Goal: Communication & Community: Ask a question

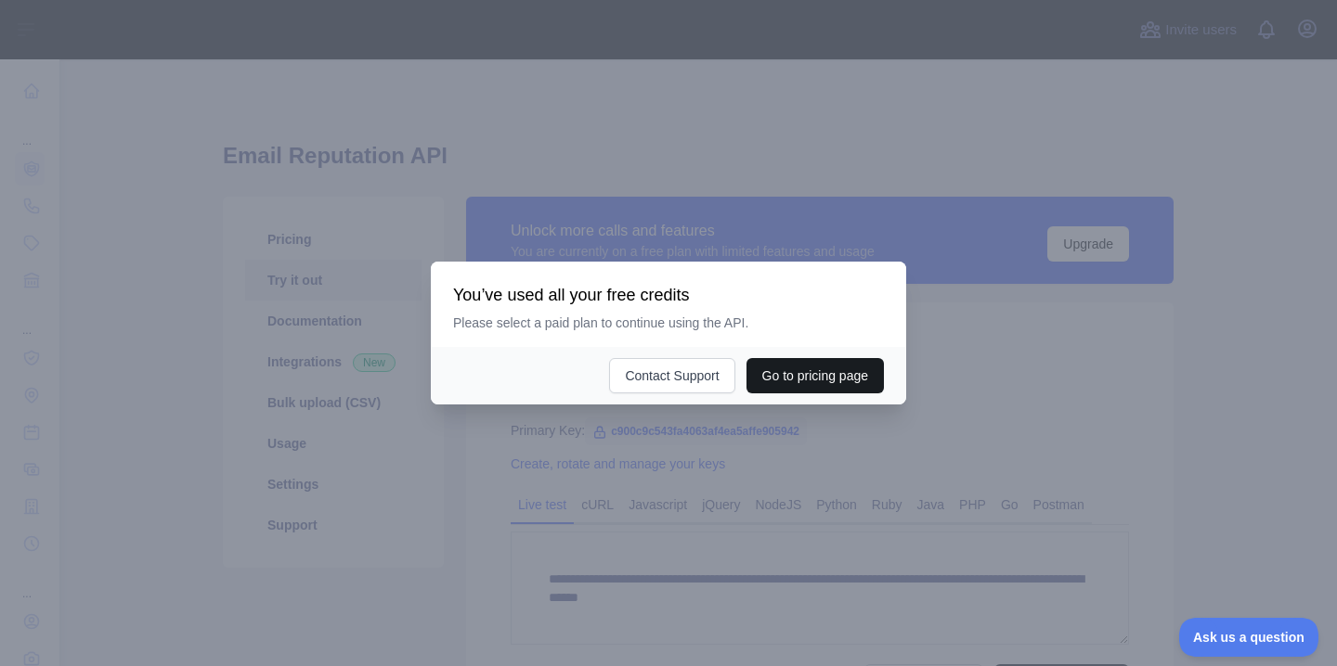
click at [789, 380] on button "Go to pricing page" at bounding box center [814, 375] width 137 height 35
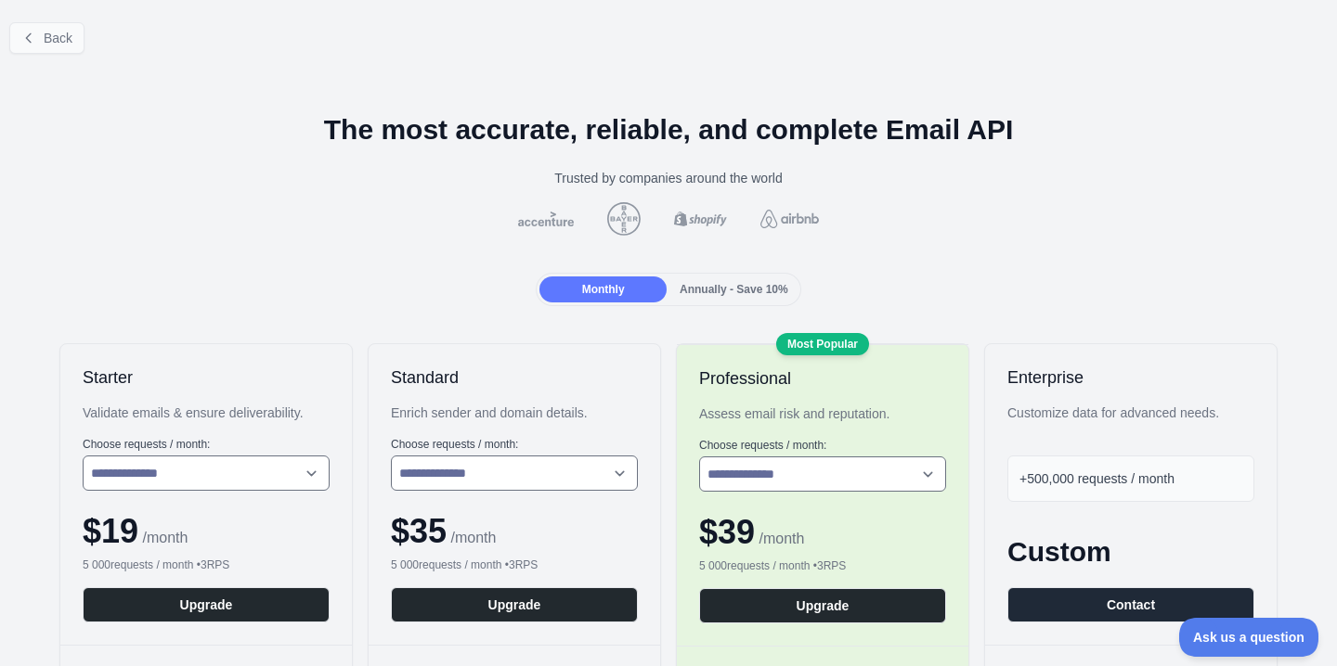
click at [56, 44] on span "Back" at bounding box center [58, 38] width 29 height 15
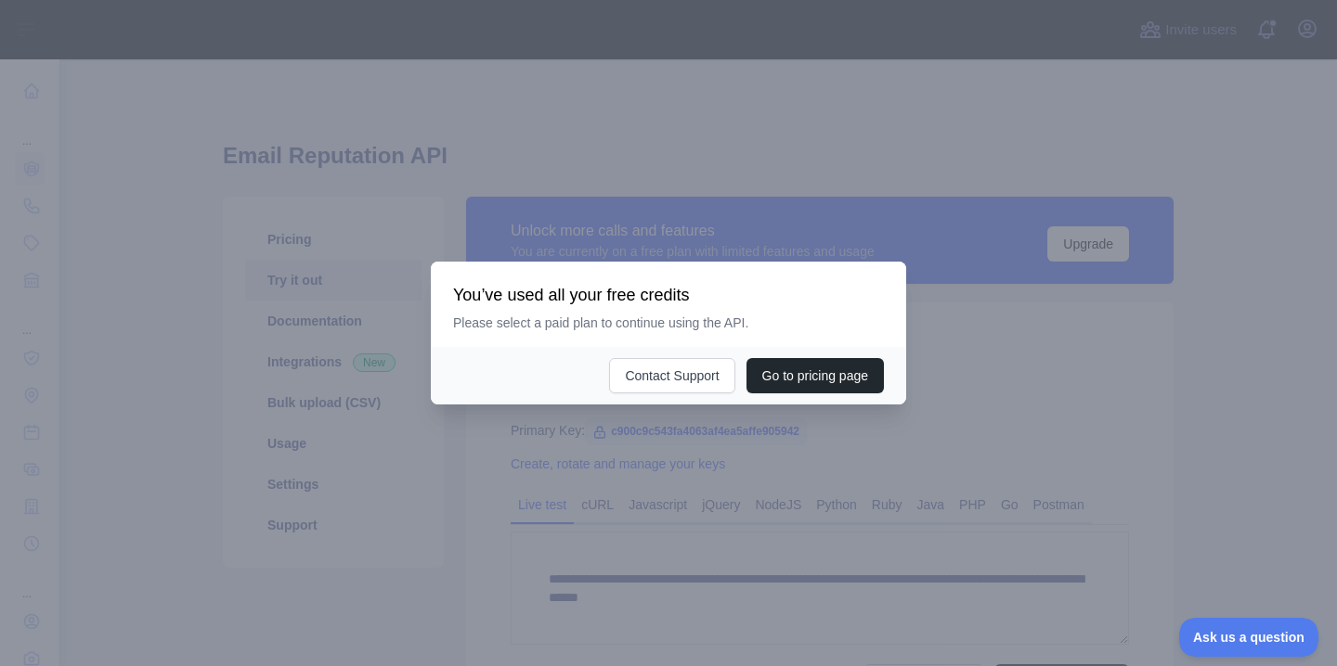
click at [641, 241] on div at bounding box center [668, 333] width 1337 height 666
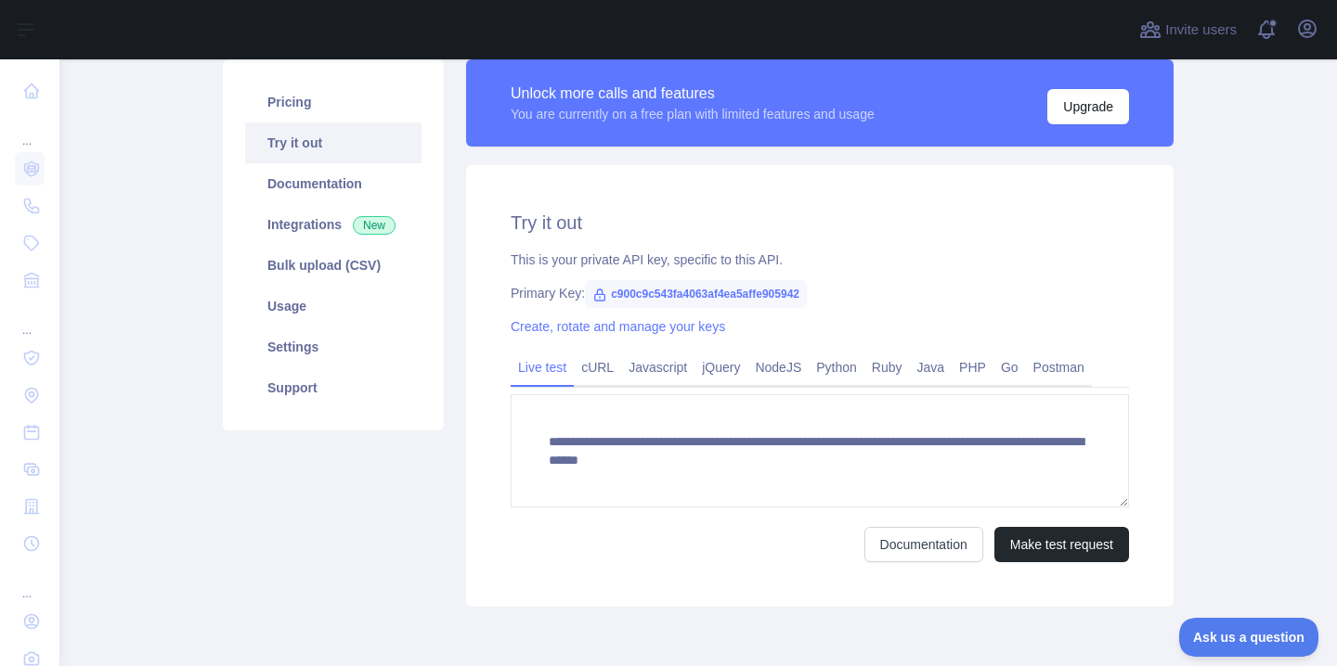
scroll to position [132, 0]
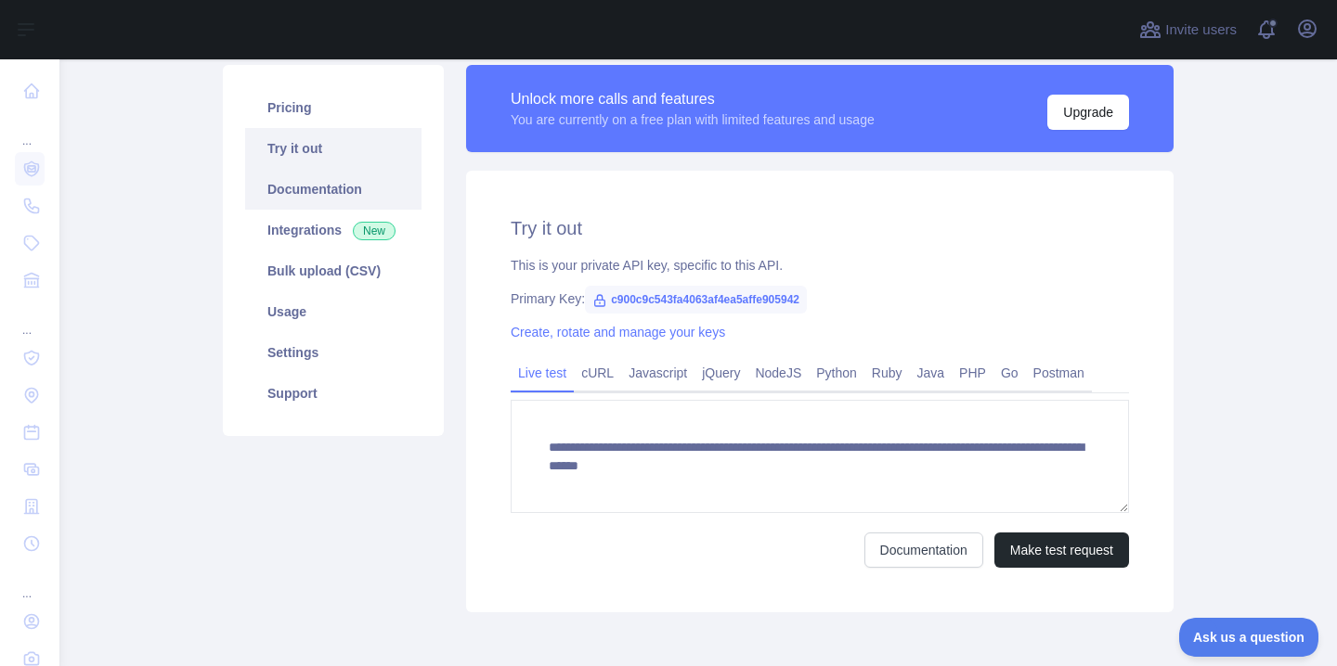
click at [330, 190] on link "Documentation" at bounding box center [333, 189] width 176 height 41
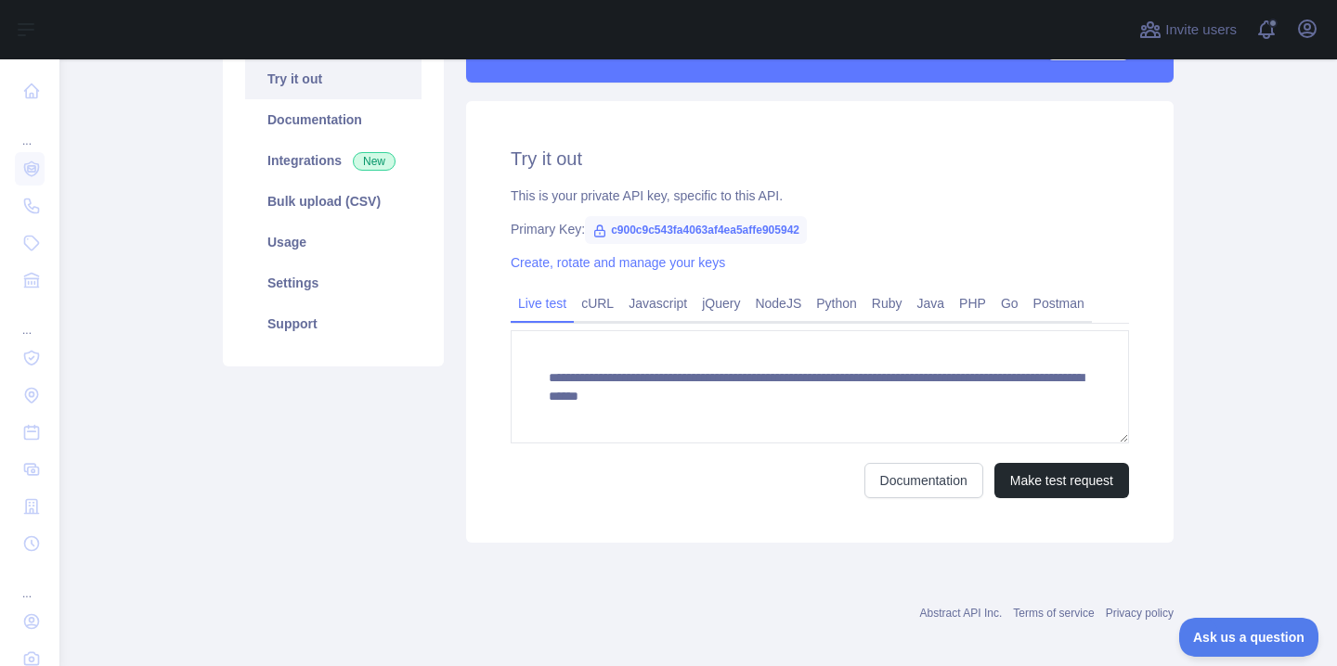
scroll to position [214, 0]
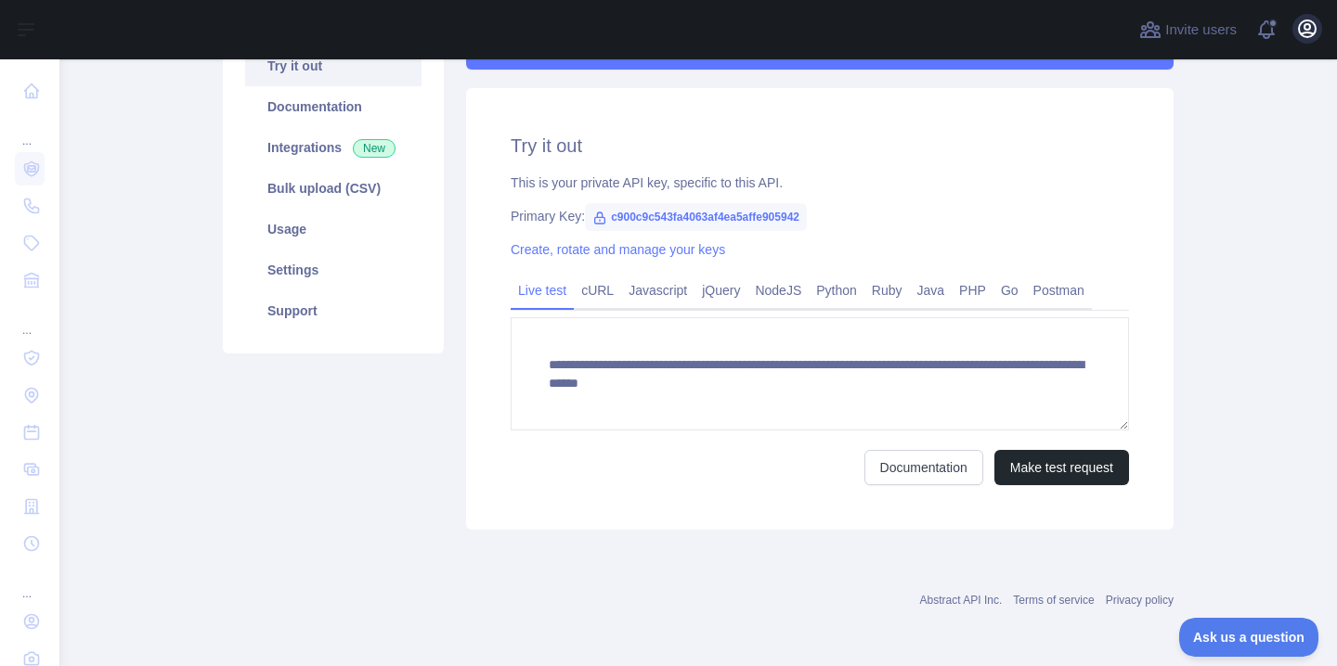
click at [1306, 33] on icon "button" at bounding box center [1307, 28] width 17 height 17
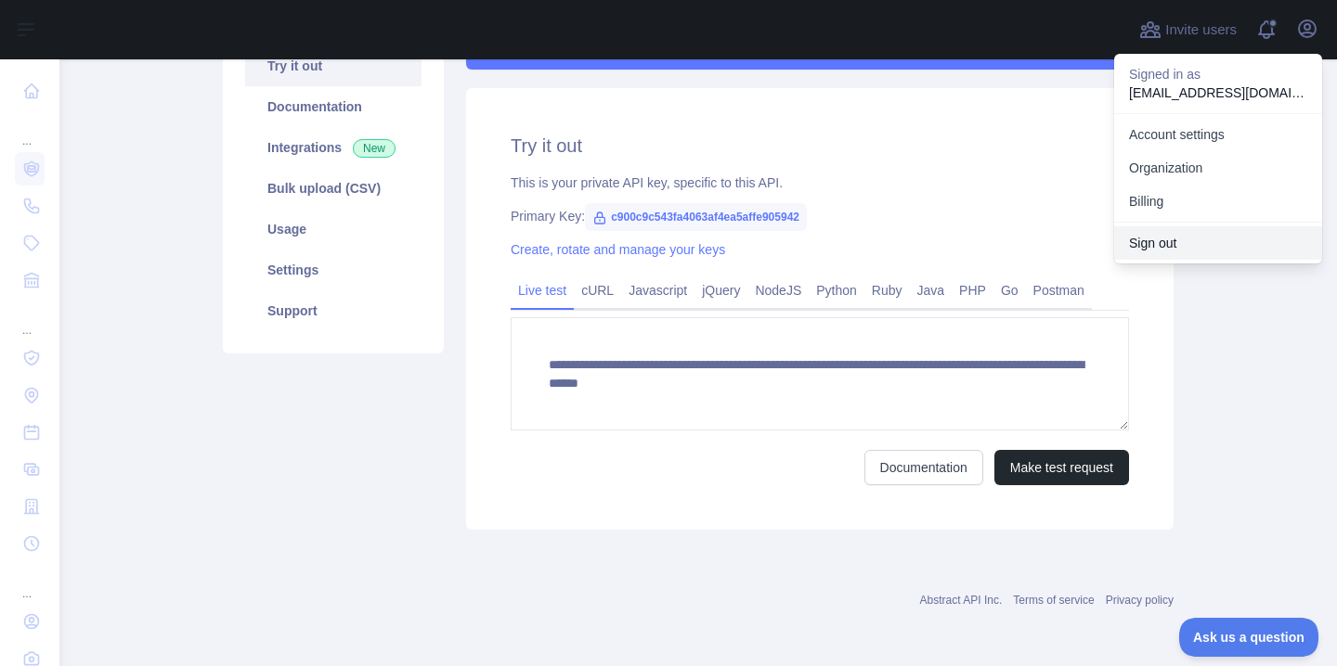
click at [1174, 246] on button "Sign out" at bounding box center [1218, 242] width 208 height 33
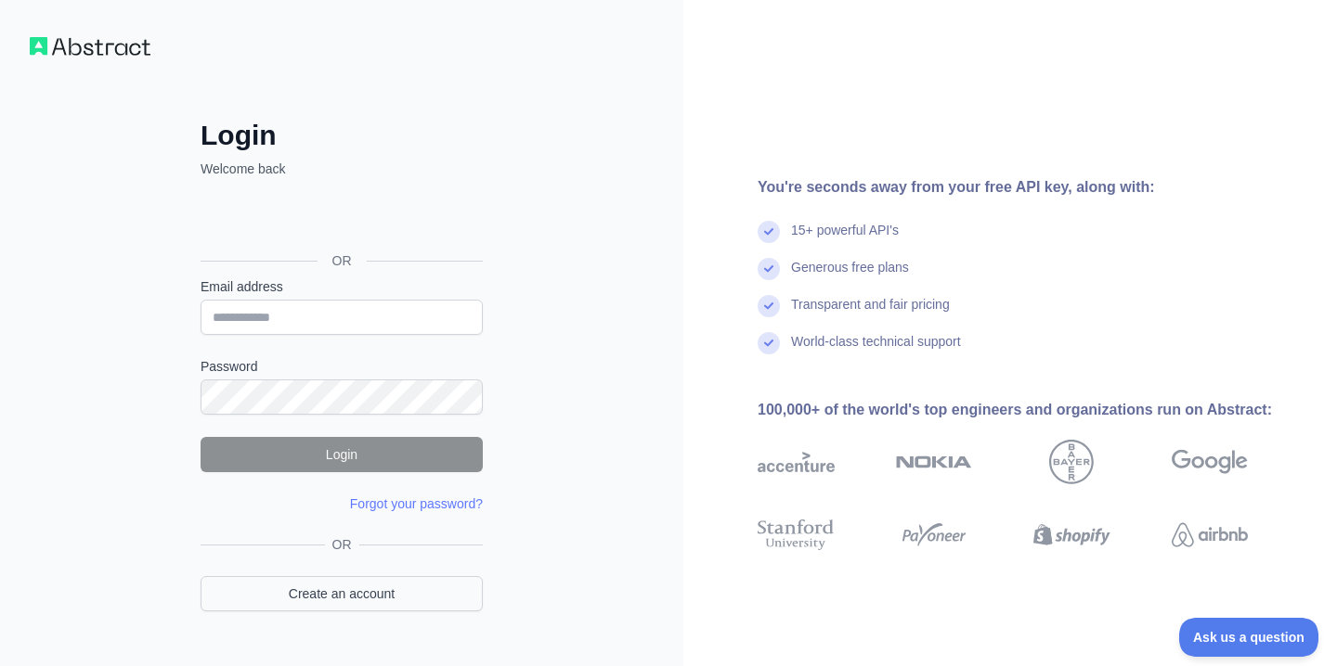
click at [388, 586] on link "Create an account" at bounding box center [341, 593] width 282 height 35
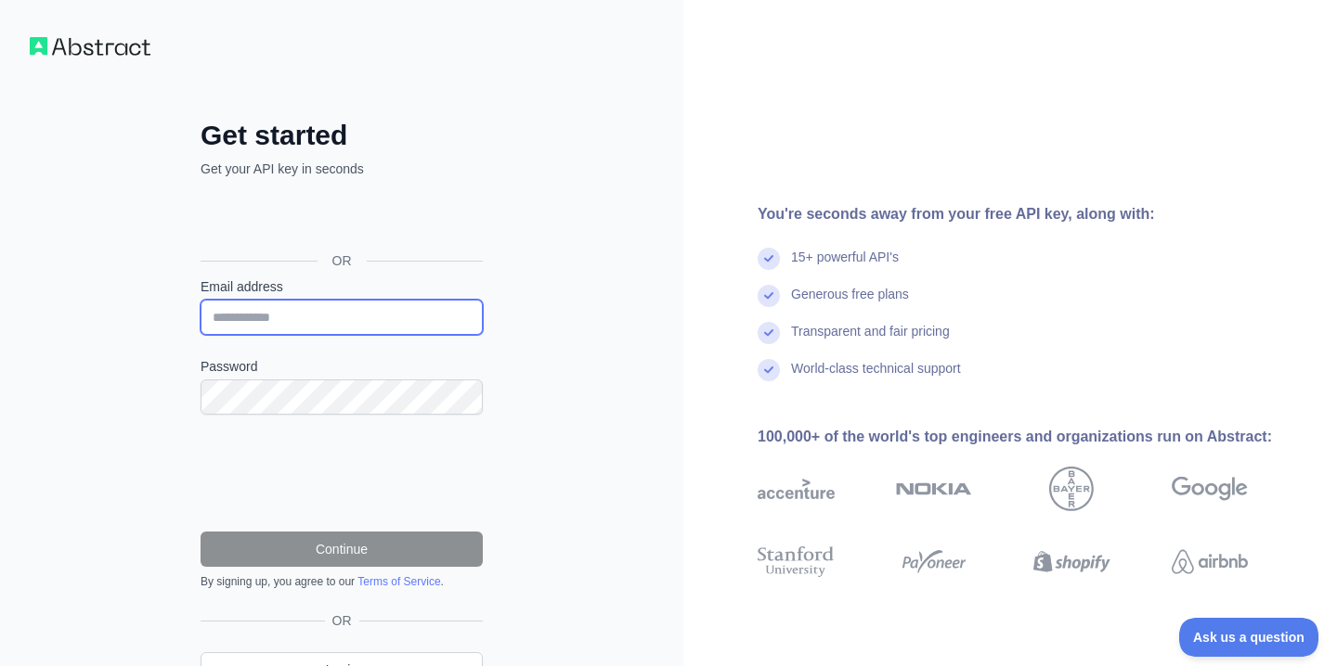
click at [356, 310] on input "Email address" at bounding box center [341, 317] width 282 height 35
paste input "**********"
type input "**********"
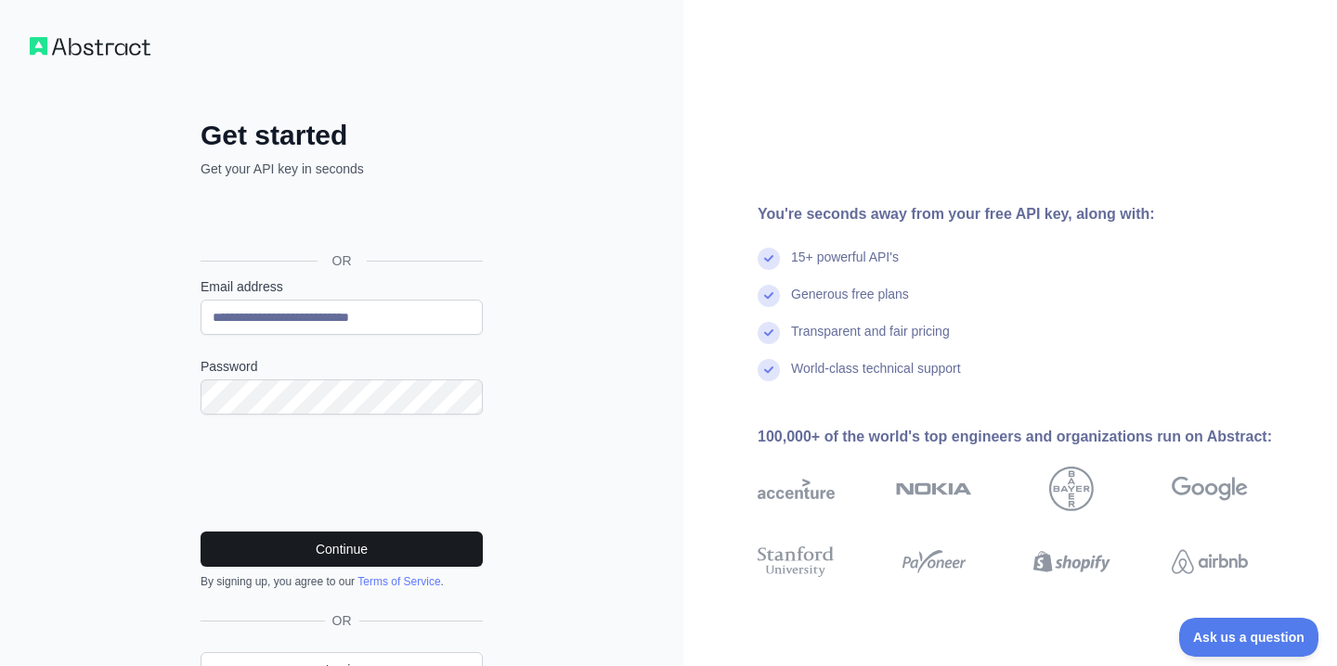
click at [301, 542] on button "Continue" at bounding box center [341, 549] width 282 height 35
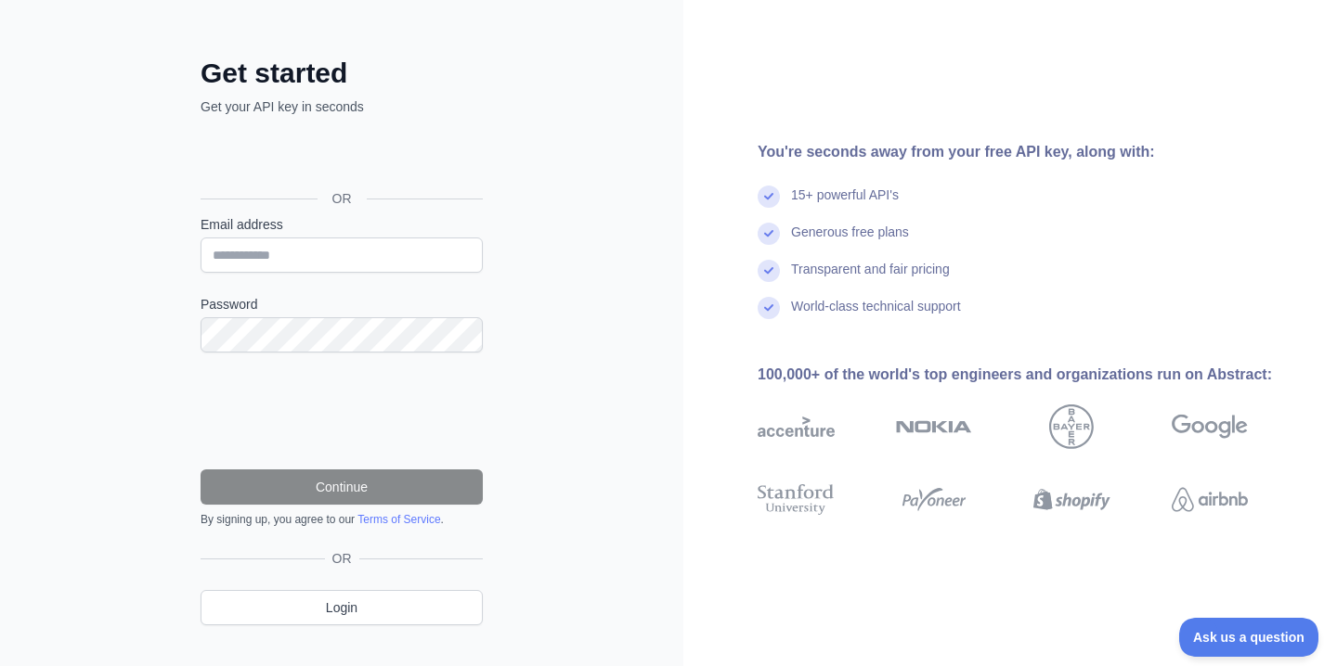
scroll to position [67, 0]
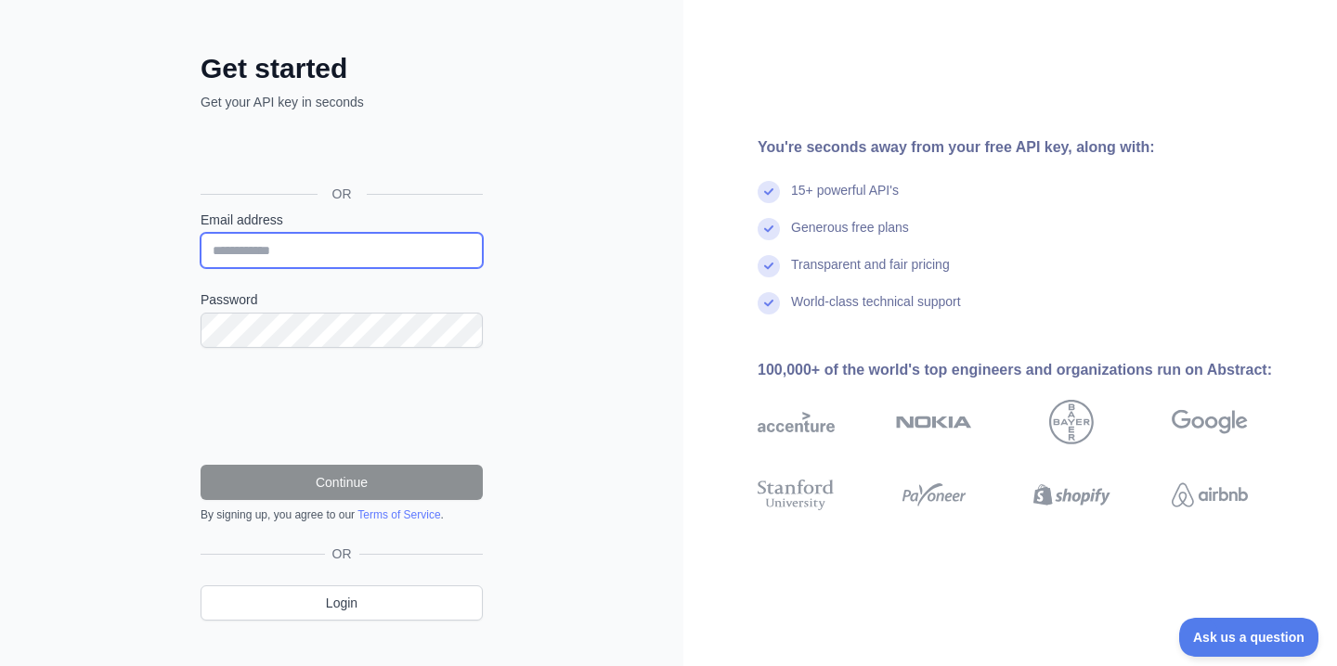
click at [368, 248] on input "Email address" at bounding box center [341, 250] width 282 height 35
paste input "**********"
type input "**********"
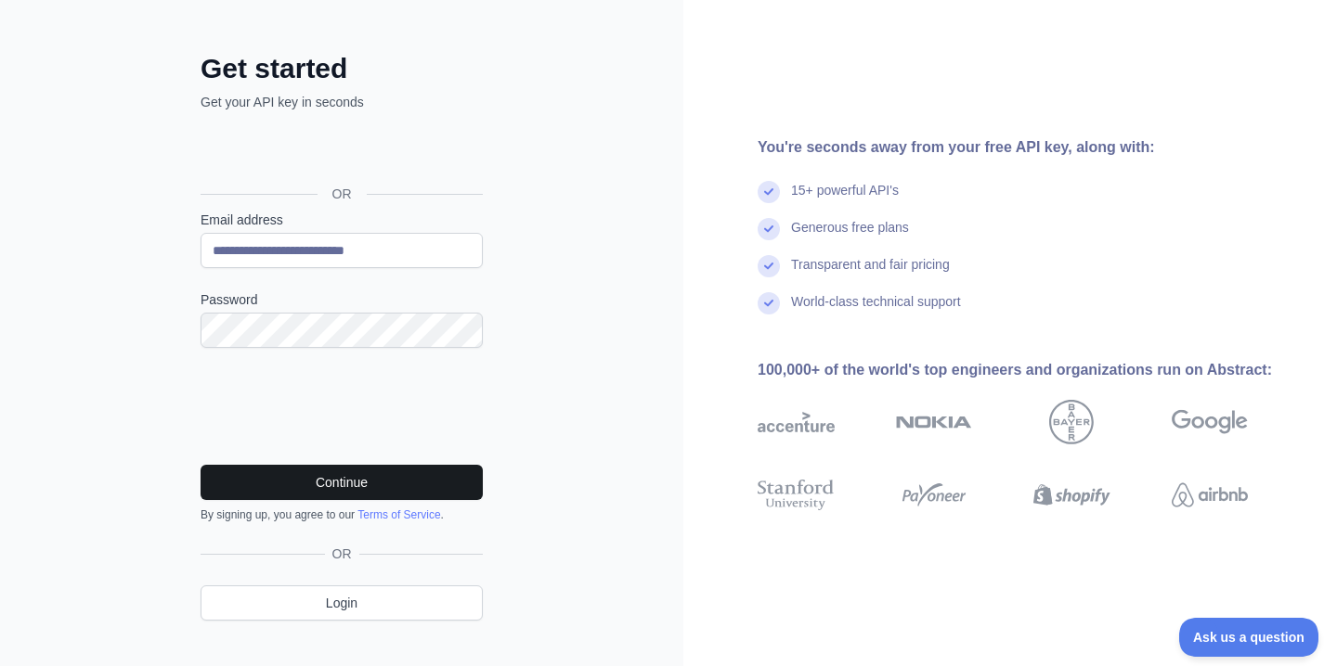
click at [334, 472] on button "Continue" at bounding box center [341, 482] width 282 height 35
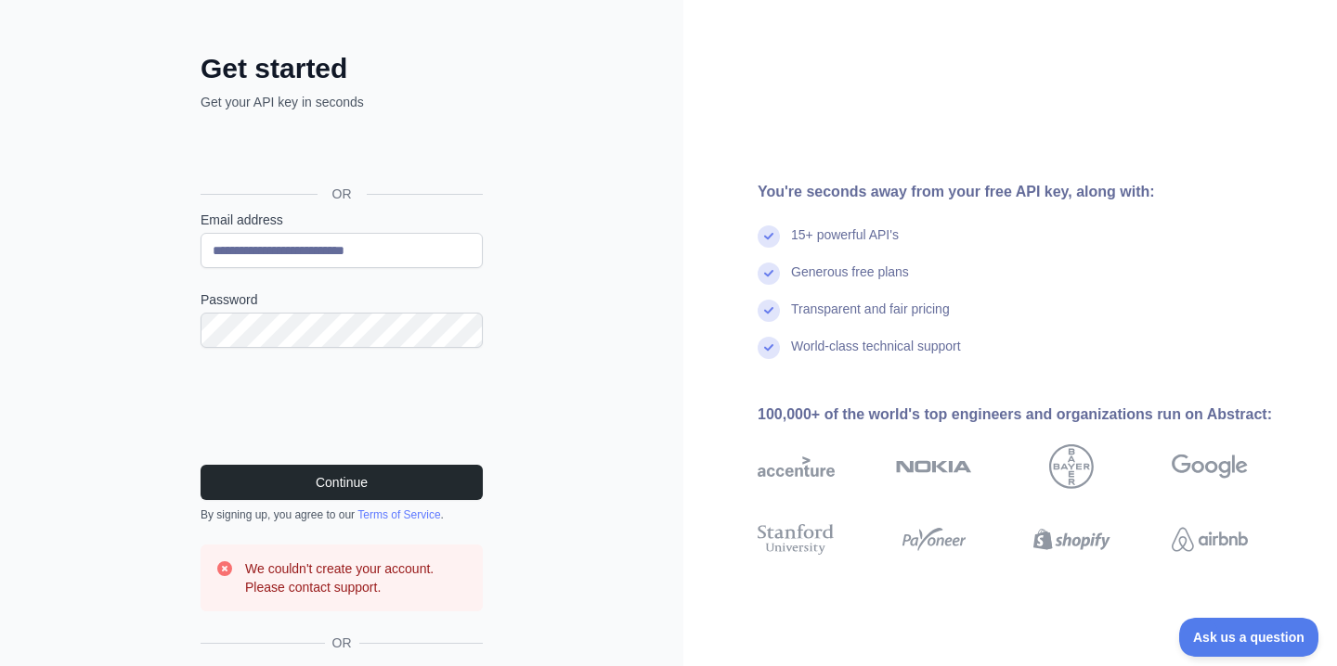
click at [576, 0] on div "**********" at bounding box center [341, 358] width 683 height 851
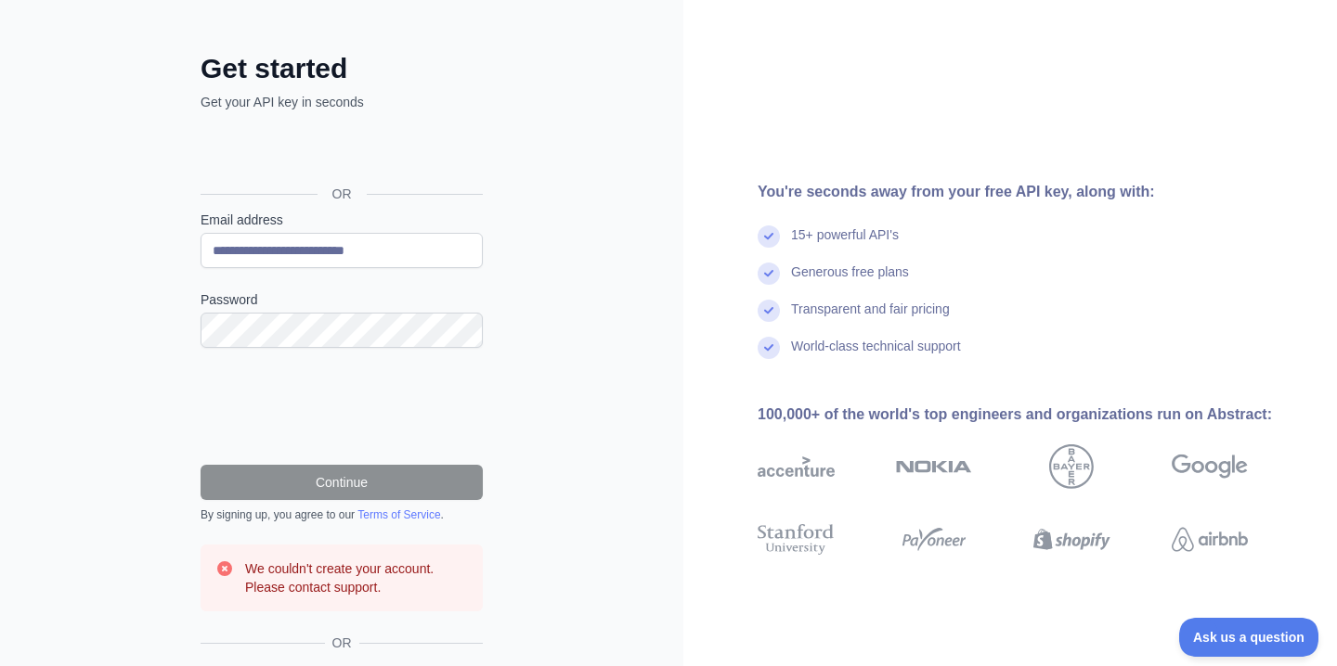
click at [407, 155] on div "Войти с аккаунтом Google (откроется в новой вкладке)" at bounding box center [339, 152] width 278 height 41
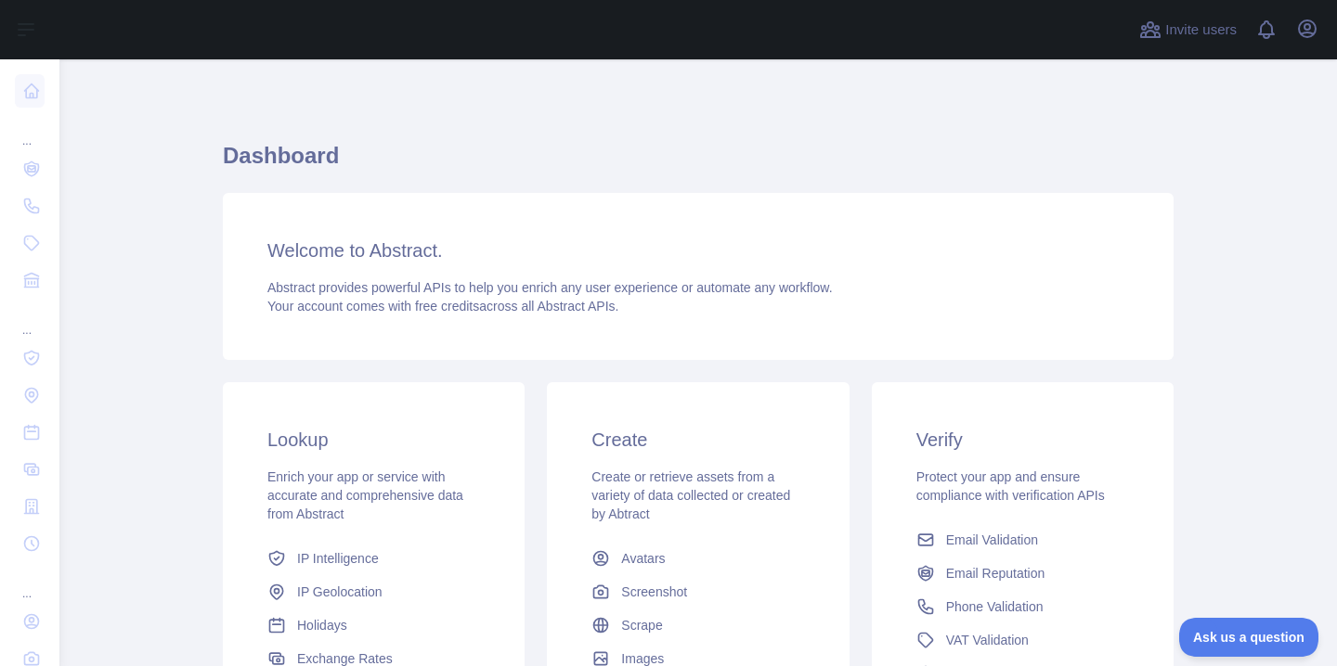
scroll to position [15, 0]
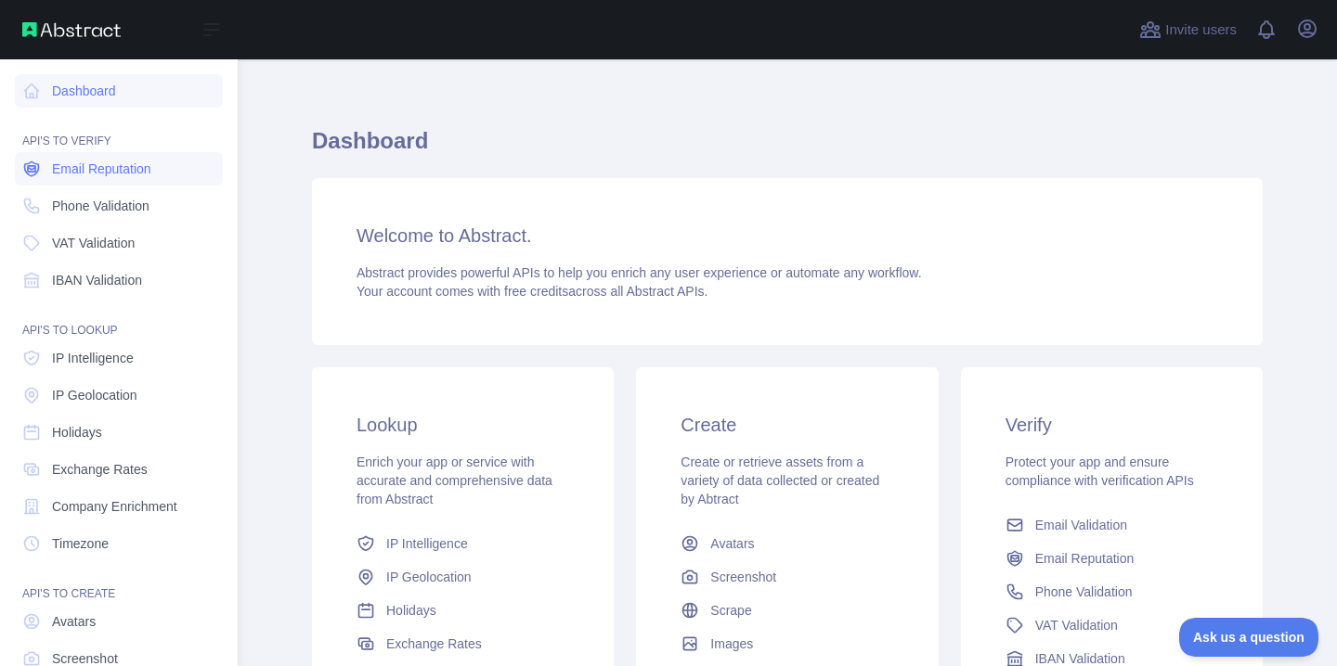
click at [48, 171] on link "Email Reputation" at bounding box center [119, 168] width 208 height 33
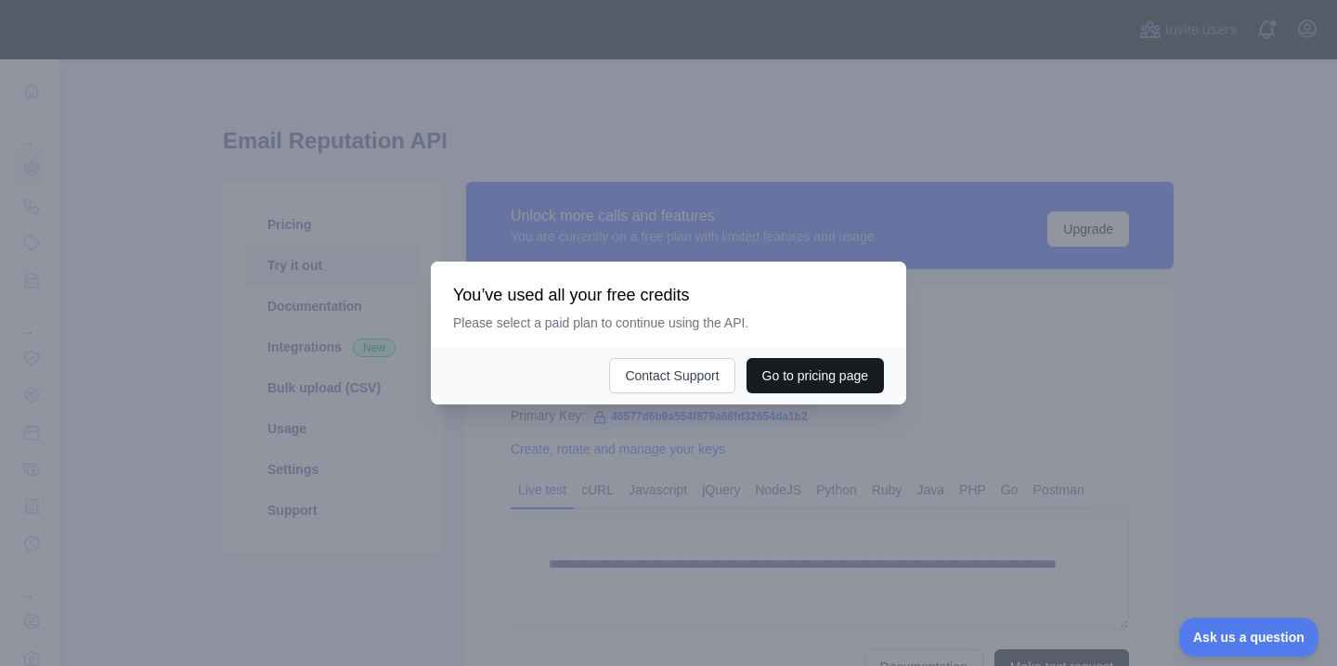
click at [782, 373] on button "Go to pricing page" at bounding box center [814, 375] width 137 height 35
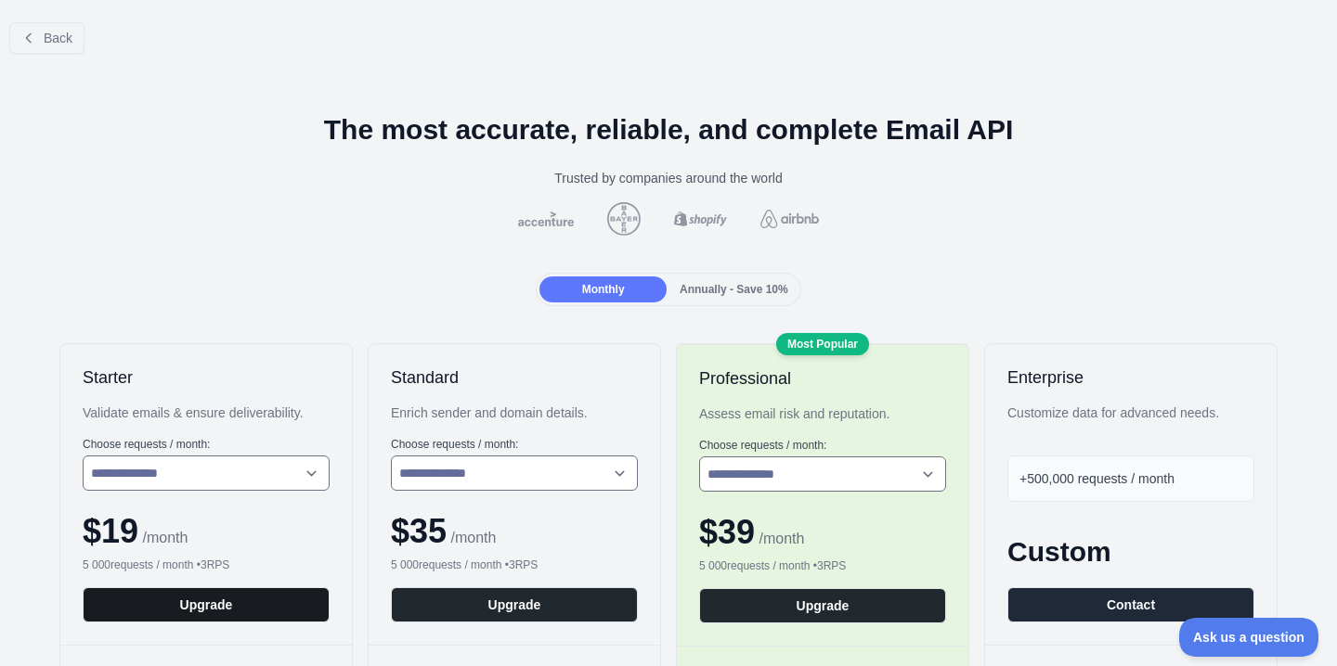
click at [226, 612] on button "Upgrade" at bounding box center [206, 605] width 247 height 35
click at [62, 48] on button "Back" at bounding box center [46, 38] width 75 height 32
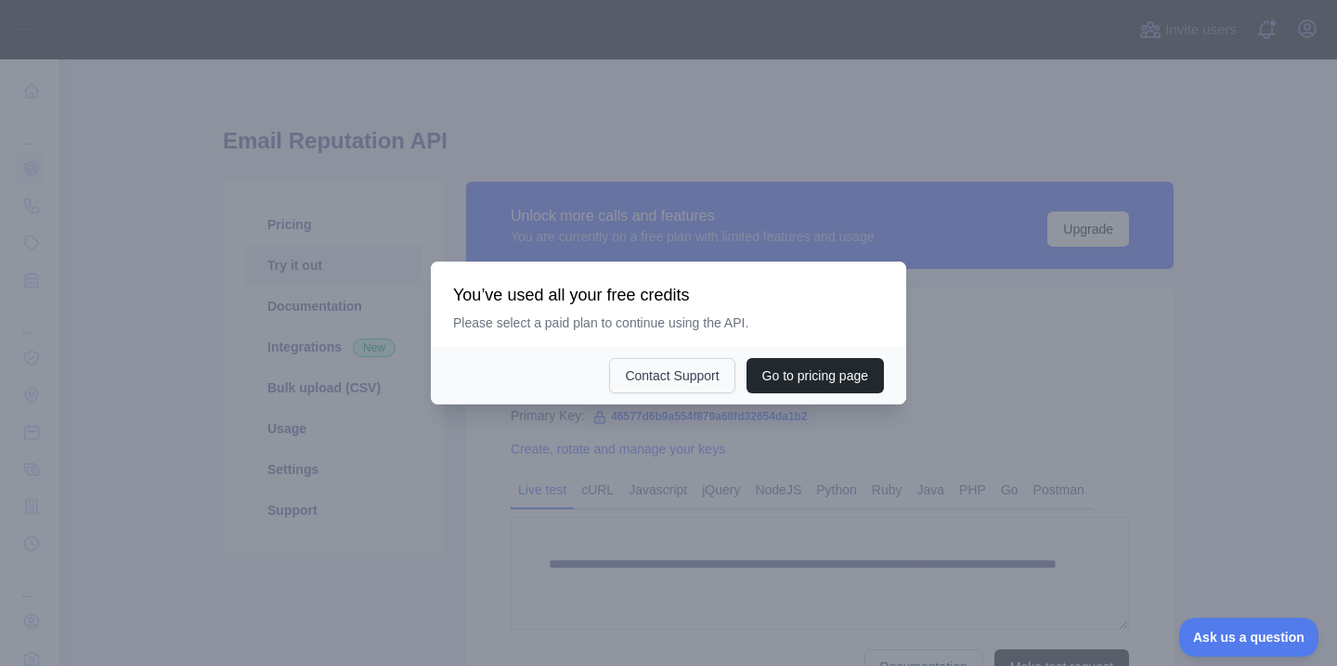
click at [698, 383] on button "Contact Support" at bounding box center [671, 375] width 125 height 35
click at [773, 356] on div "Go to pricing page Contact Support" at bounding box center [668, 376] width 475 height 58
click at [790, 381] on button "Go to pricing page" at bounding box center [814, 375] width 137 height 35
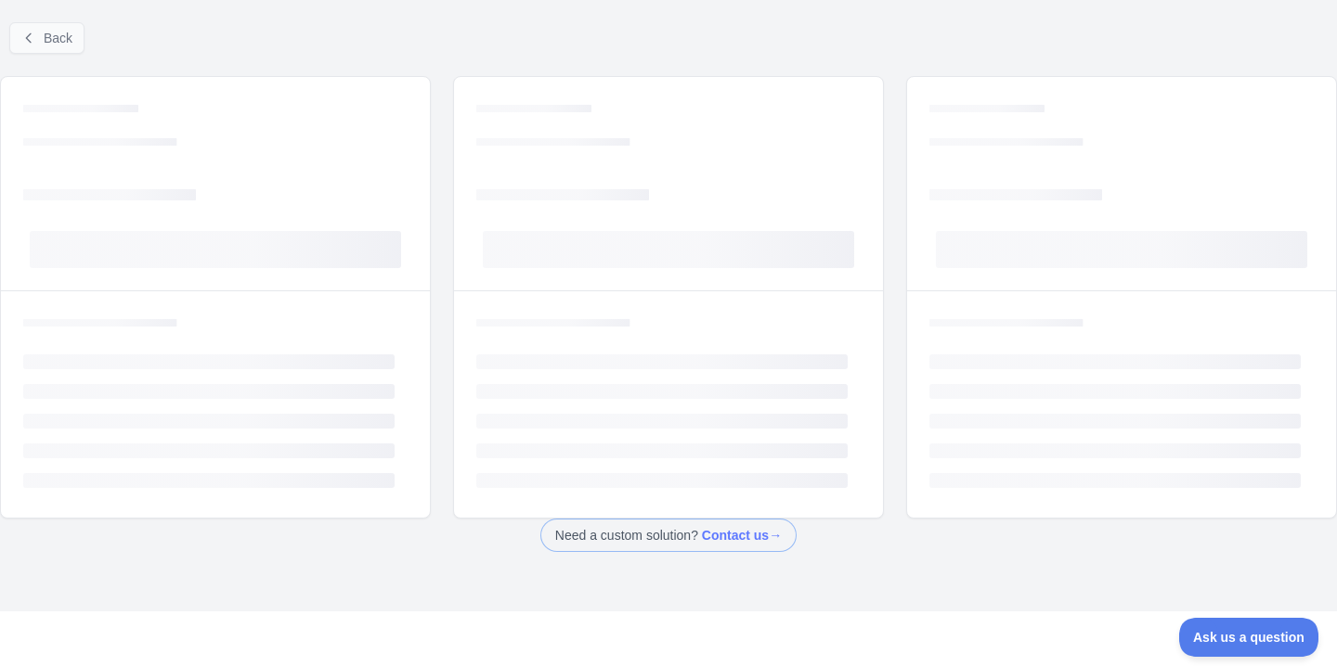
click at [53, 35] on span "Back" at bounding box center [58, 38] width 29 height 15
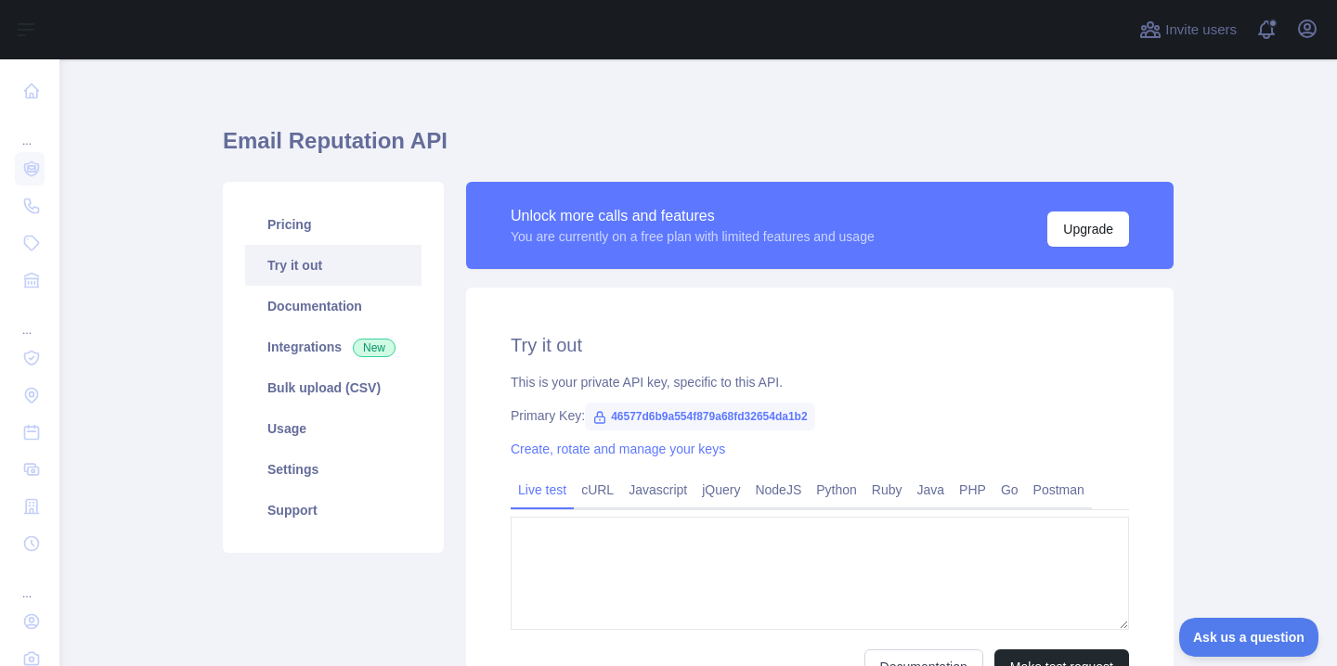
type textarea "**********"
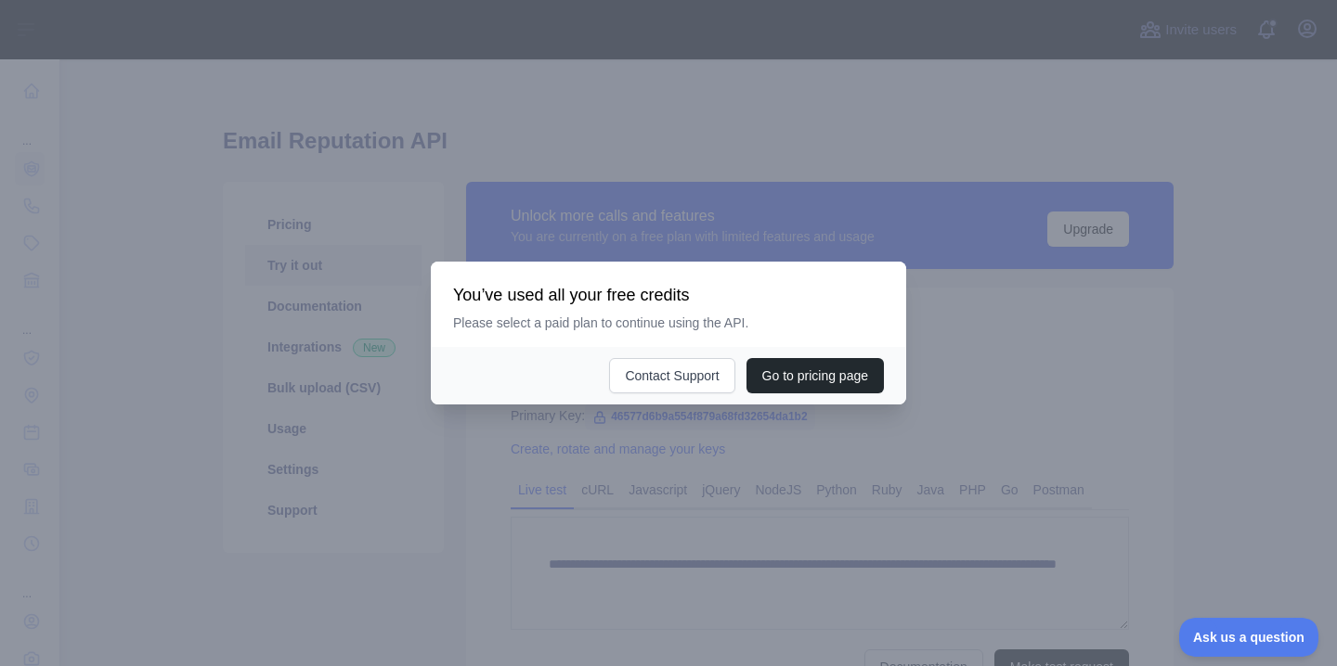
click at [309, 282] on div at bounding box center [668, 333] width 1337 height 666
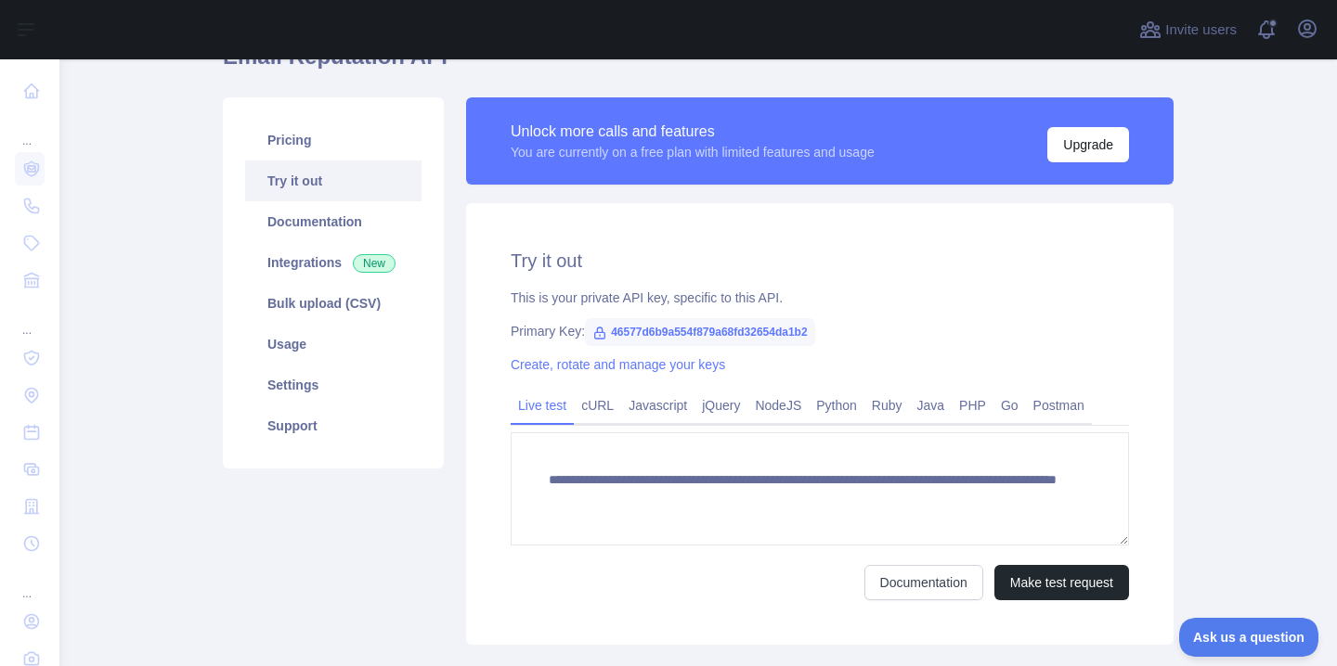
scroll to position [107, 0]
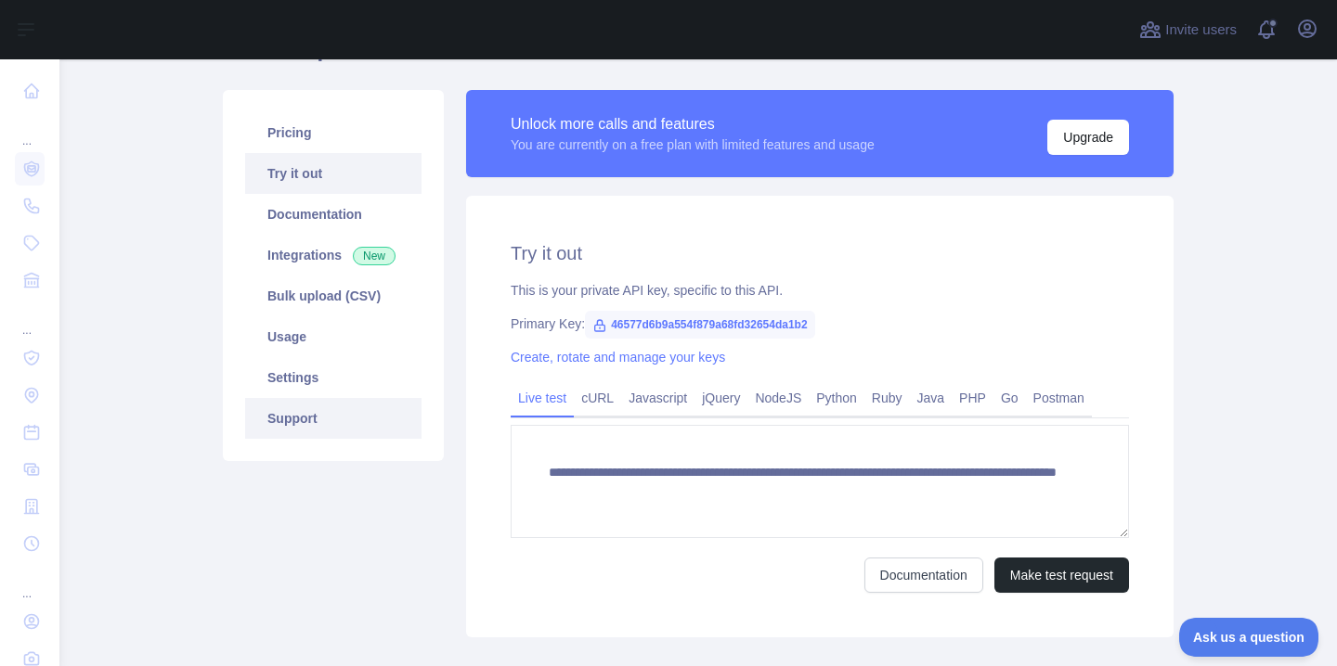
click at [303, 417] on link "Support" at bounding box center [333, 418] width 176 height 41
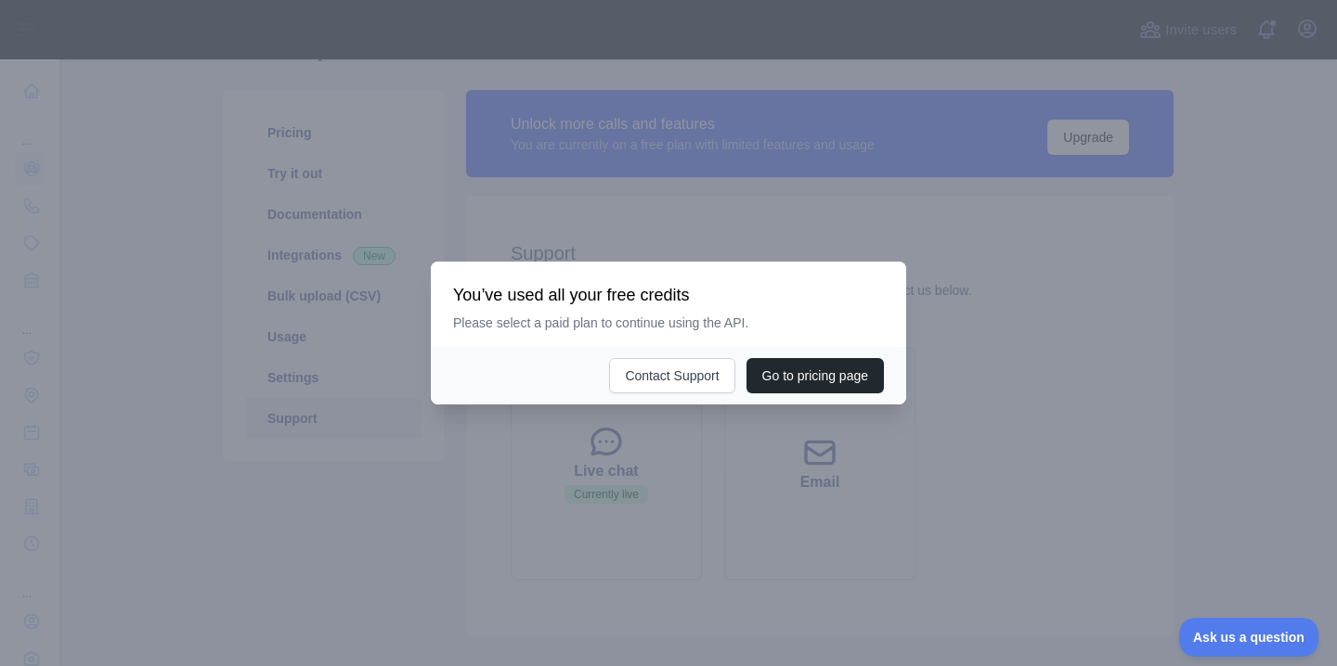
click at [417, 562] on div at bounding box center [668, 333] width 1337 height 666
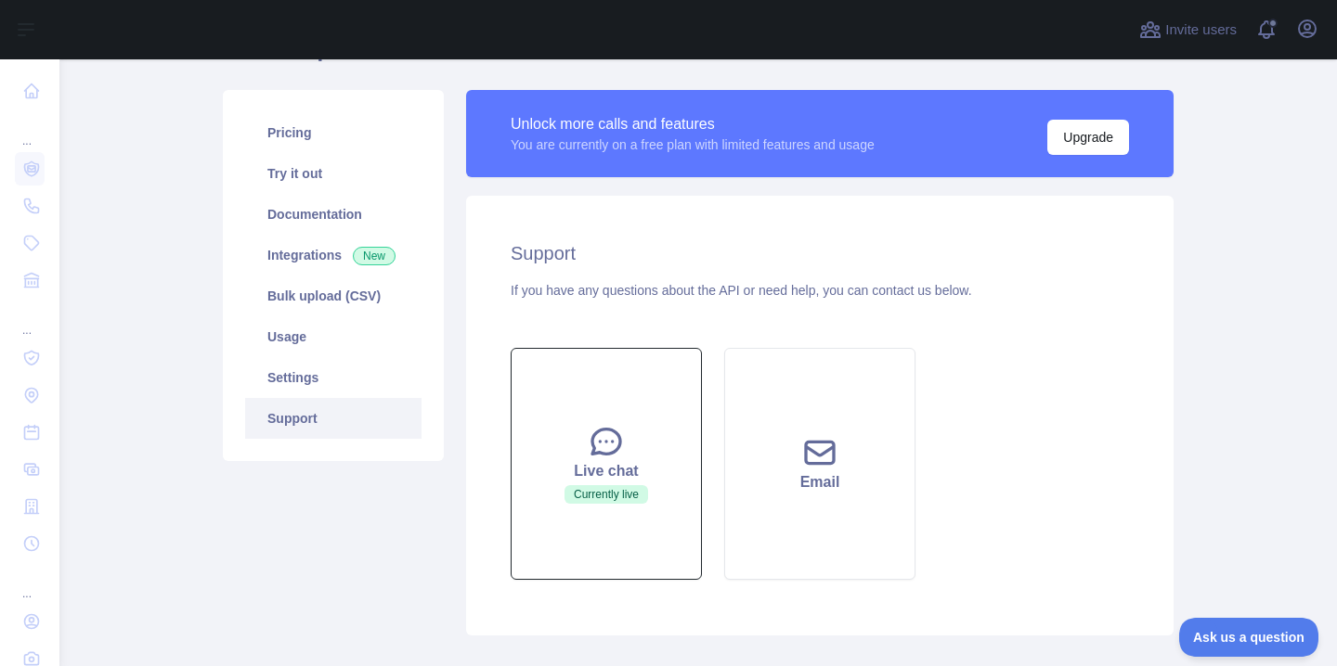
click at [616, 534] on button "Live chat Currently live" at bounding box center [606, 464] width 191 height 232
click at [575, 526] on button "Live chat Currently live" at bounding box center [606, 464] width 191 height 232
click at [575, 525] on button "Live chat Currently live" at bounding box center [606, 464] width 191 height 232
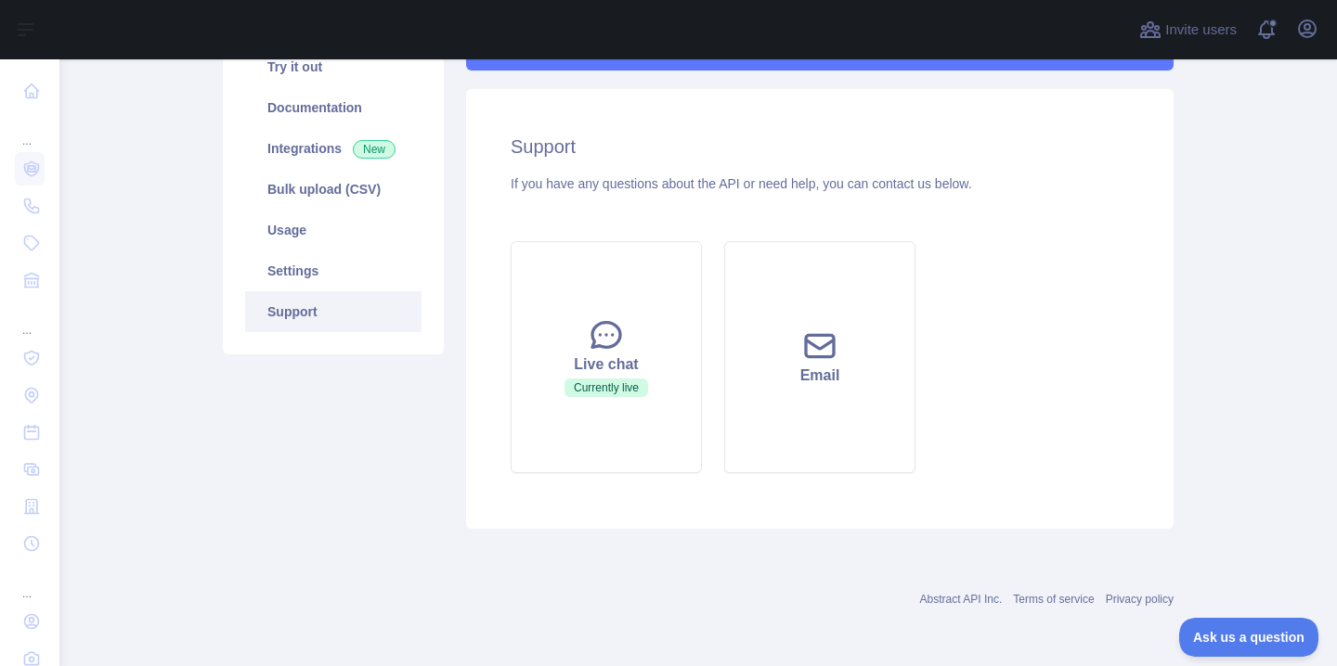
scroll to position [213, 0]
click at [1230, 632] on span "Ask us a question" at bounding box center [1239, 634] width 139 height 13
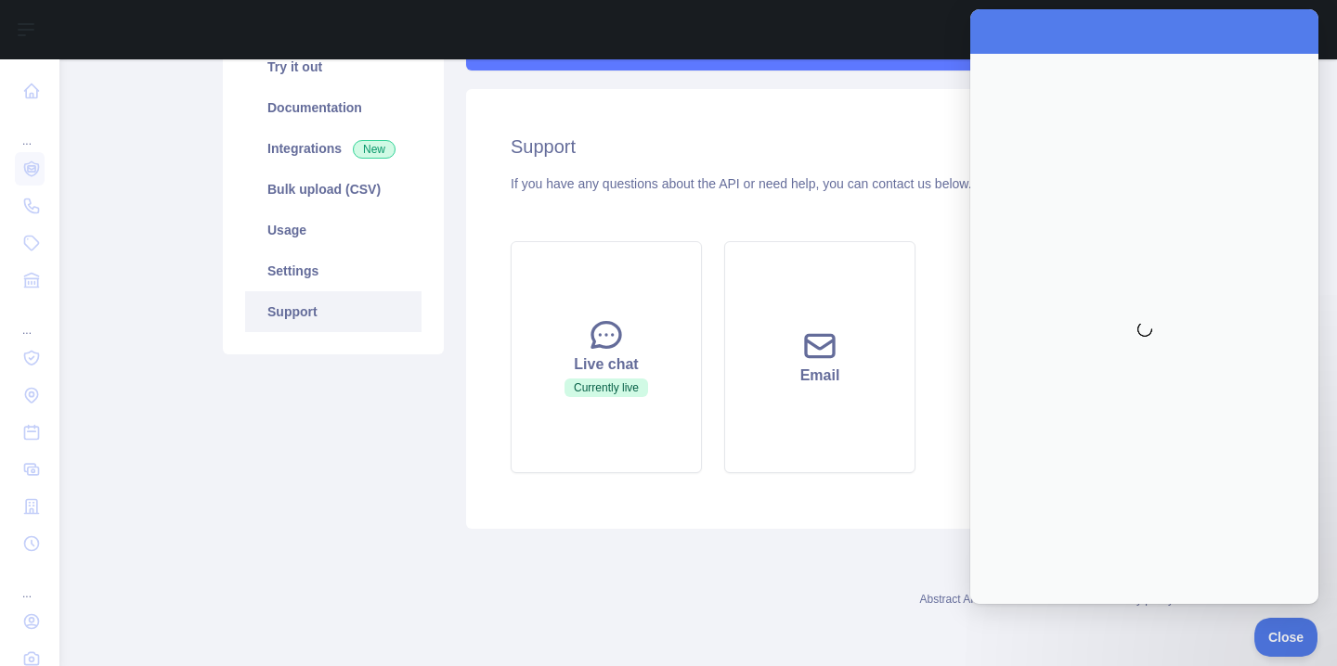
scroll to position [0, 0]
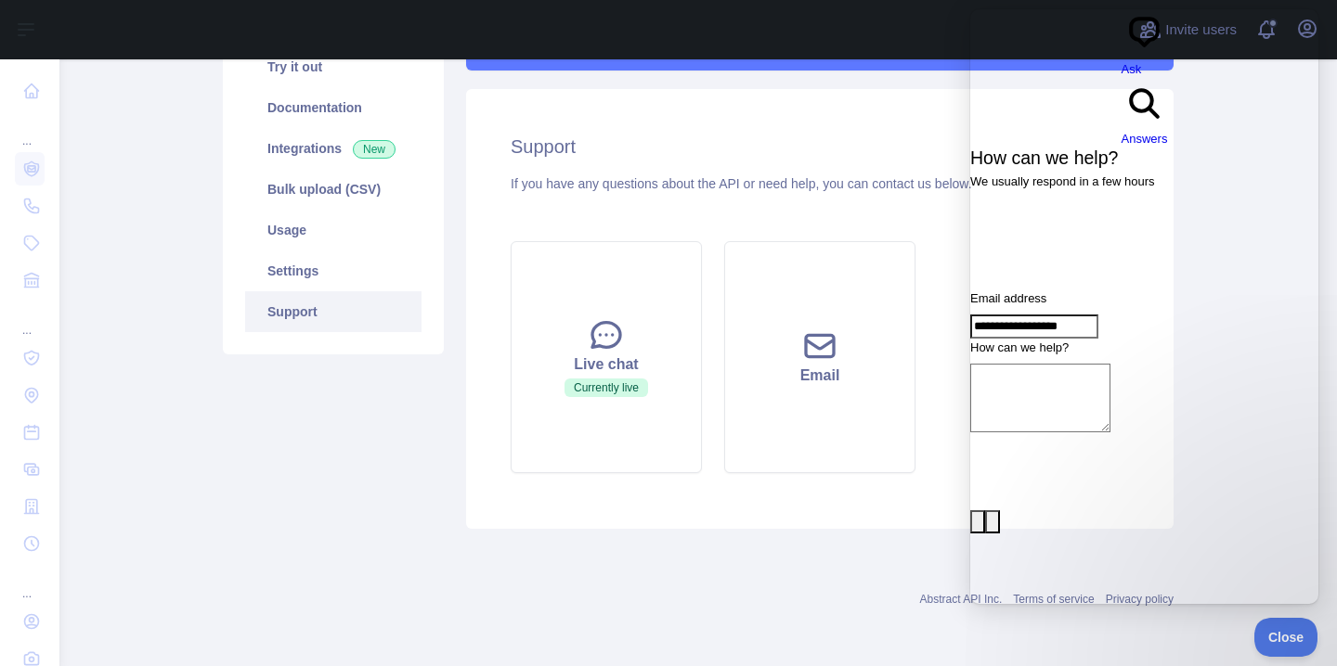
type input "**********"
click at [1110, 364] on textarea "How can we help?" at bounding box center [1040, 398] width 140 height 69
paste textarea "**********"
type textarea "**********"
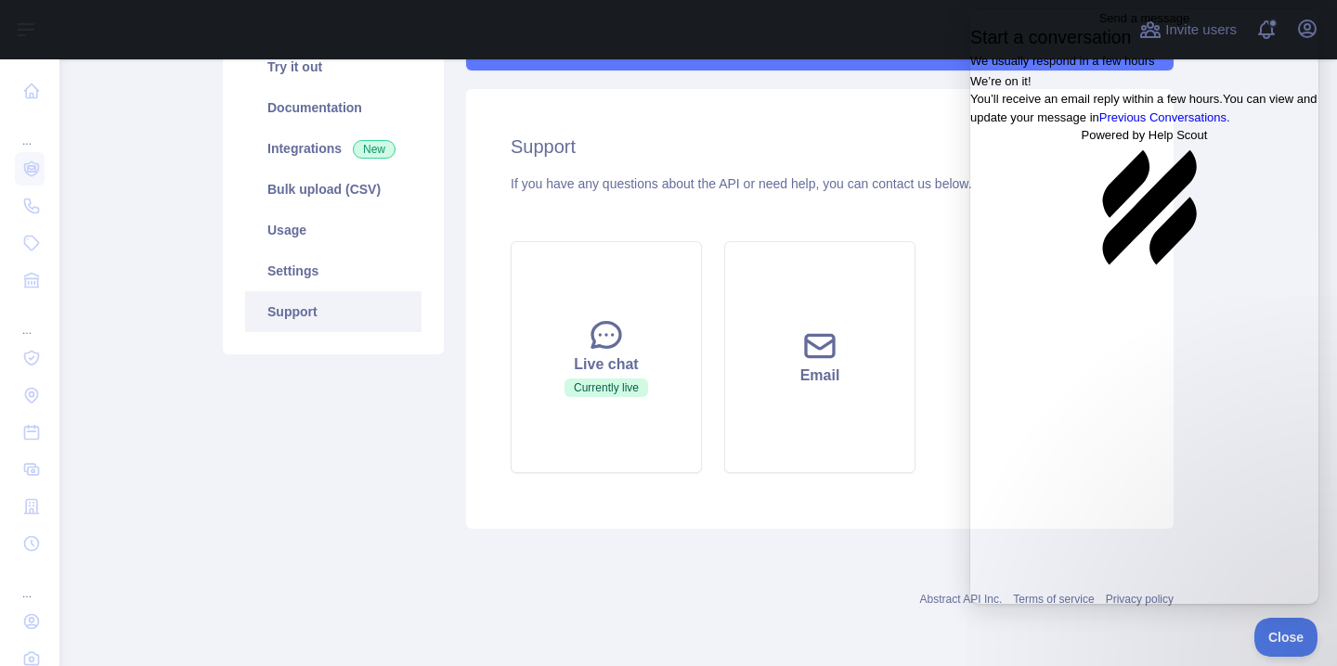
click at [1099, 25] on span "Go back" at bounding box center [1099, 18] width 0 height 14
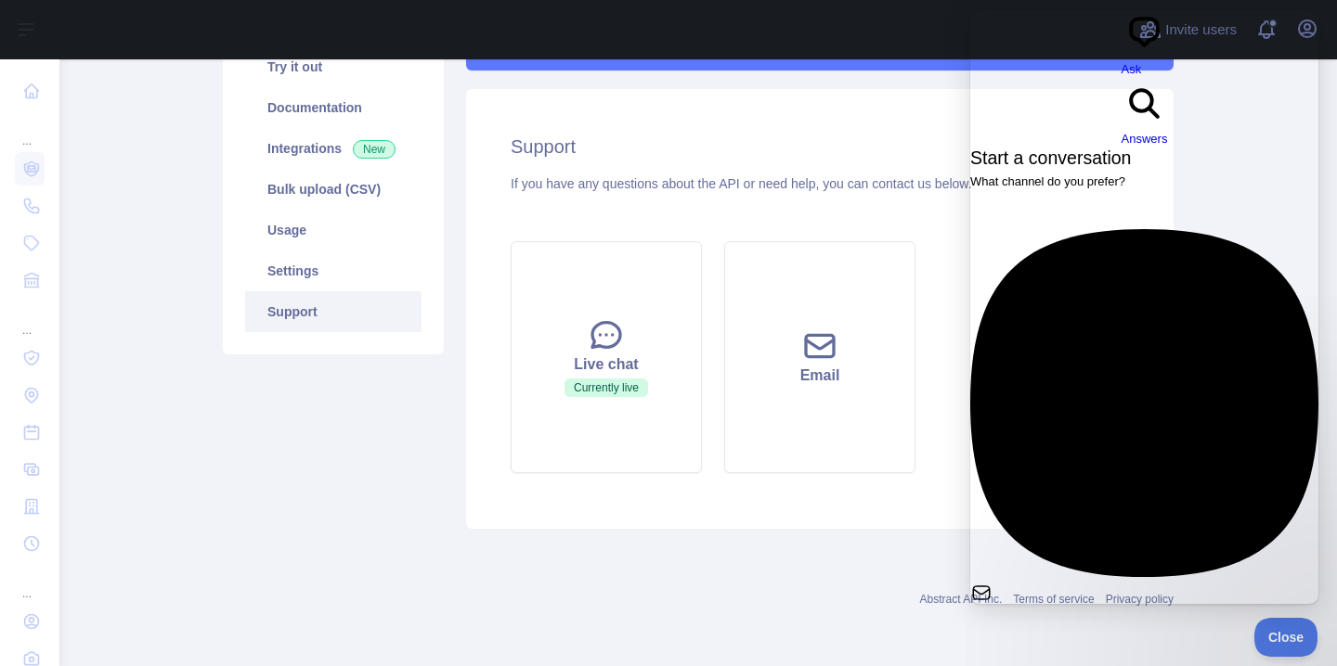
click at [1088, 229] on link "Email No time to wait around? We usually respond within a few hours" at bounding box center [1144, 437] width 348 height 417
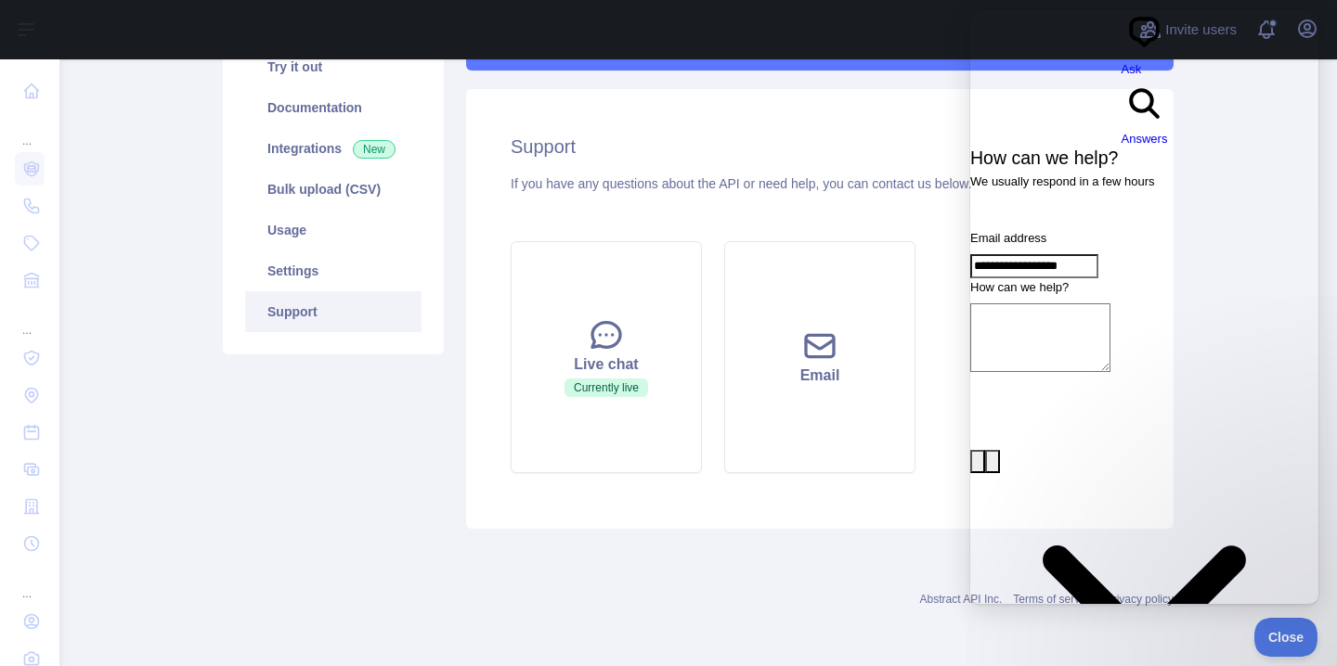
click at [1121, 71] on span "Go back" at bounding box center [1121, 78] width 0 height 14
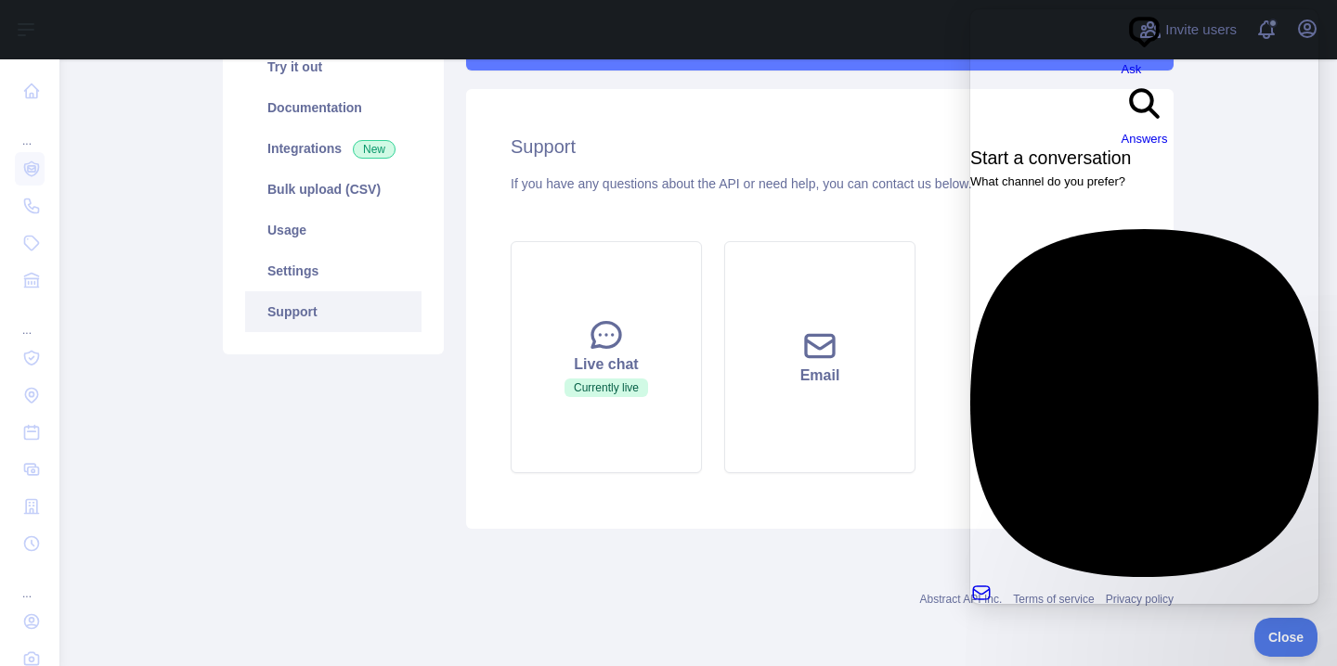
click at [947, 328] on div "Live chat Currently live Email" at bounding box center [819, 357] width 640 height 254
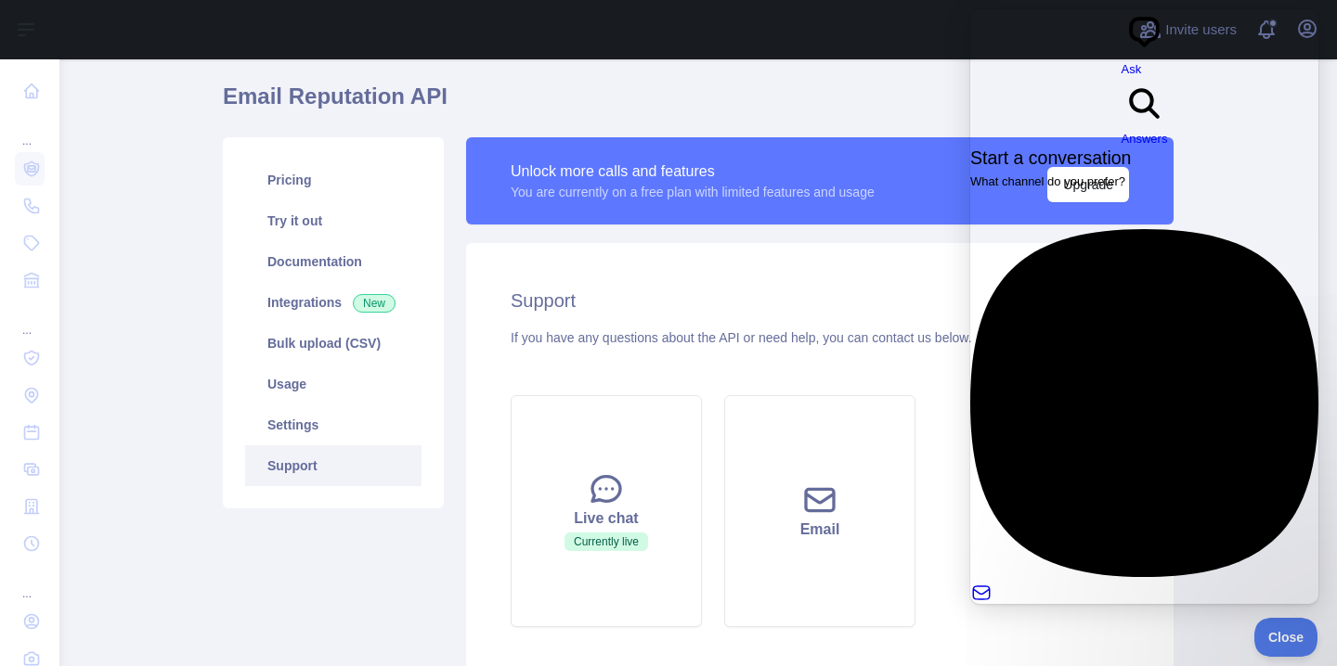
scroll to position [31, 0]
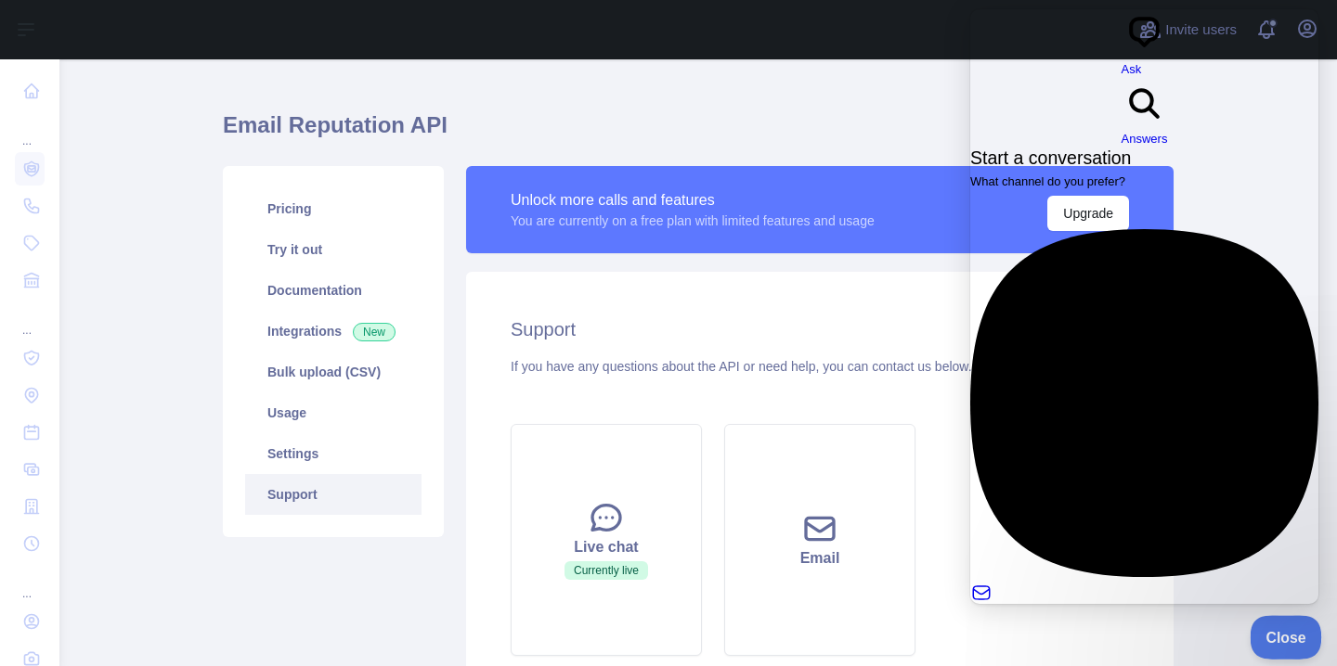
click at [1272, 621] on button "Close" at bounding box center [1280, 634] width 63 height 39
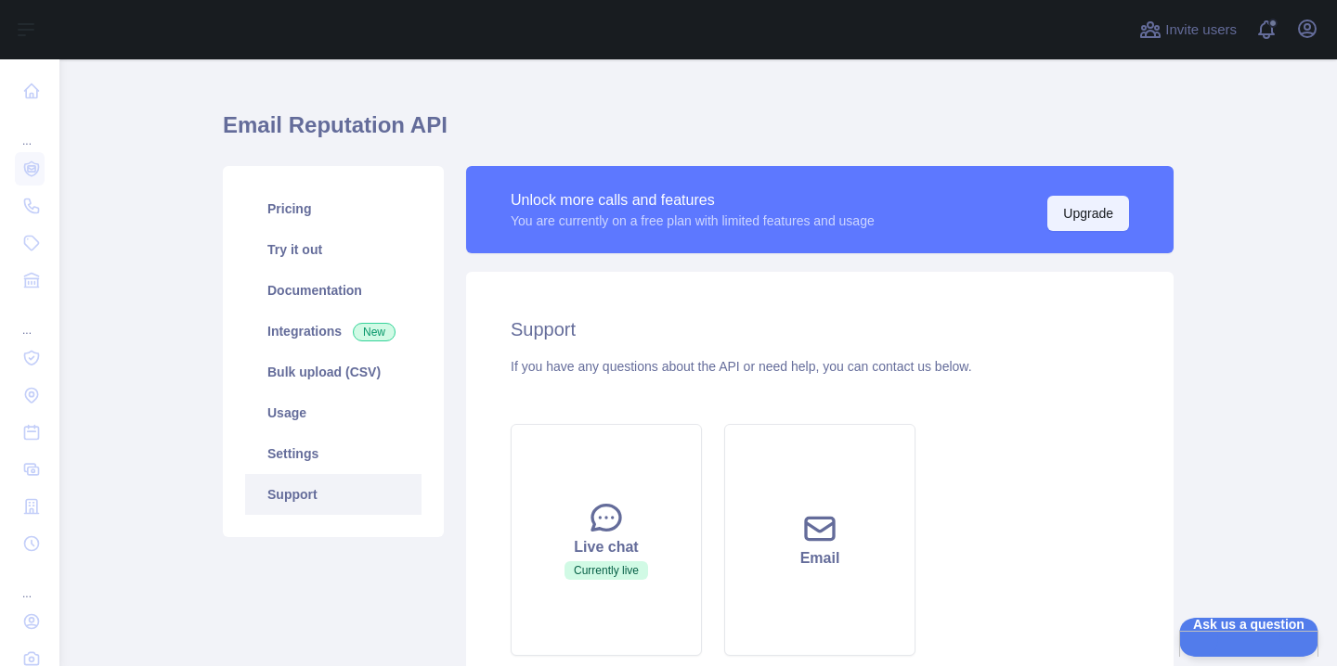
click at [1107, 209] on button "Upgrade" at bounding box center [1088, 213] width 82 height 35
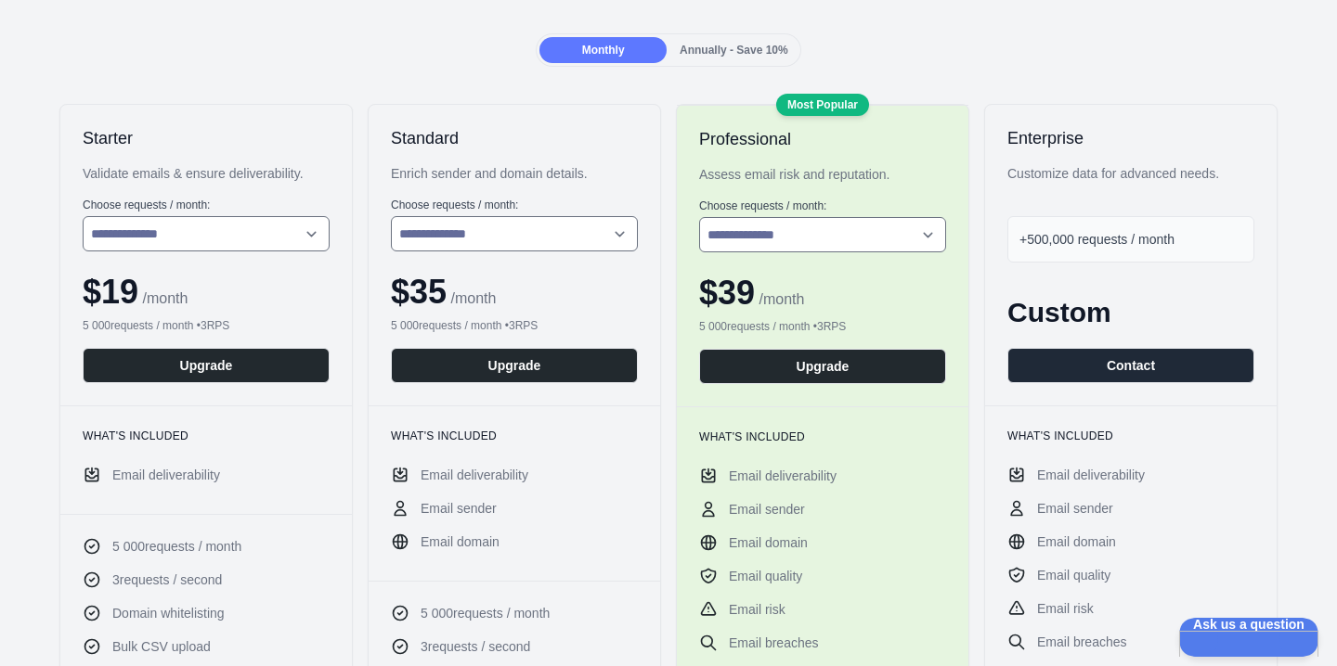
scroll to position [244, 0]
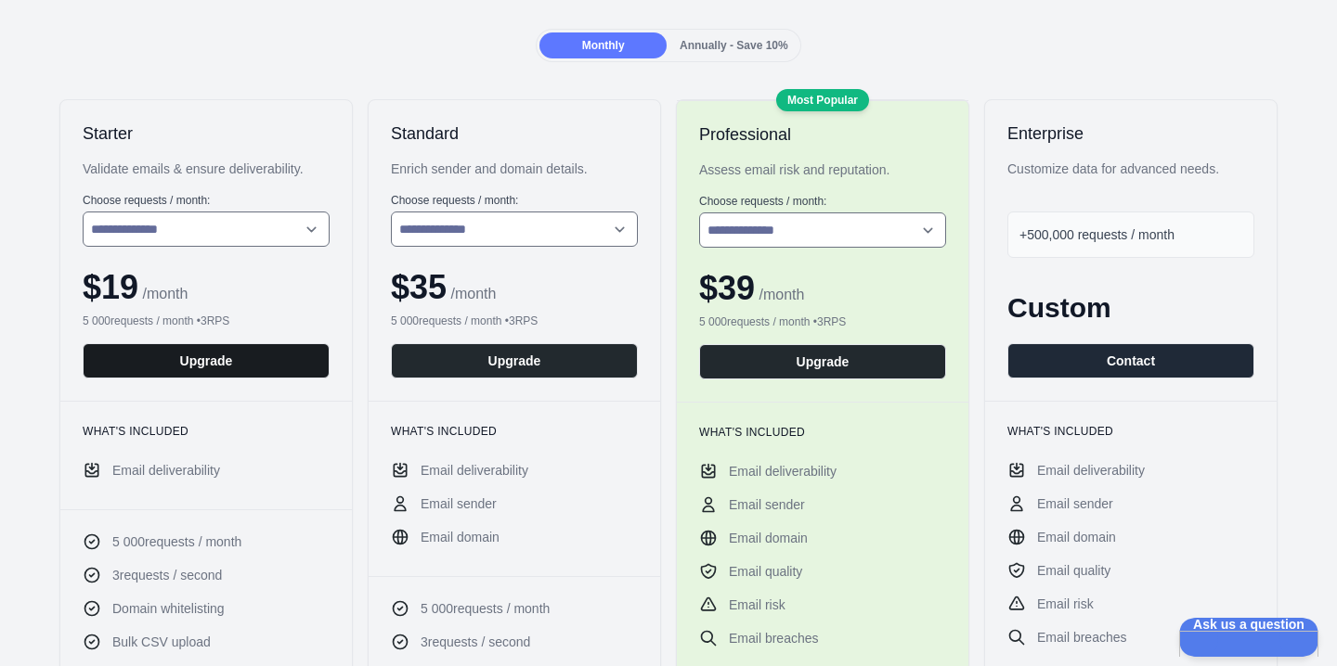
click at [261, 355] on button "Upgrade" at bounding box center [206, 360] width 247 height 35
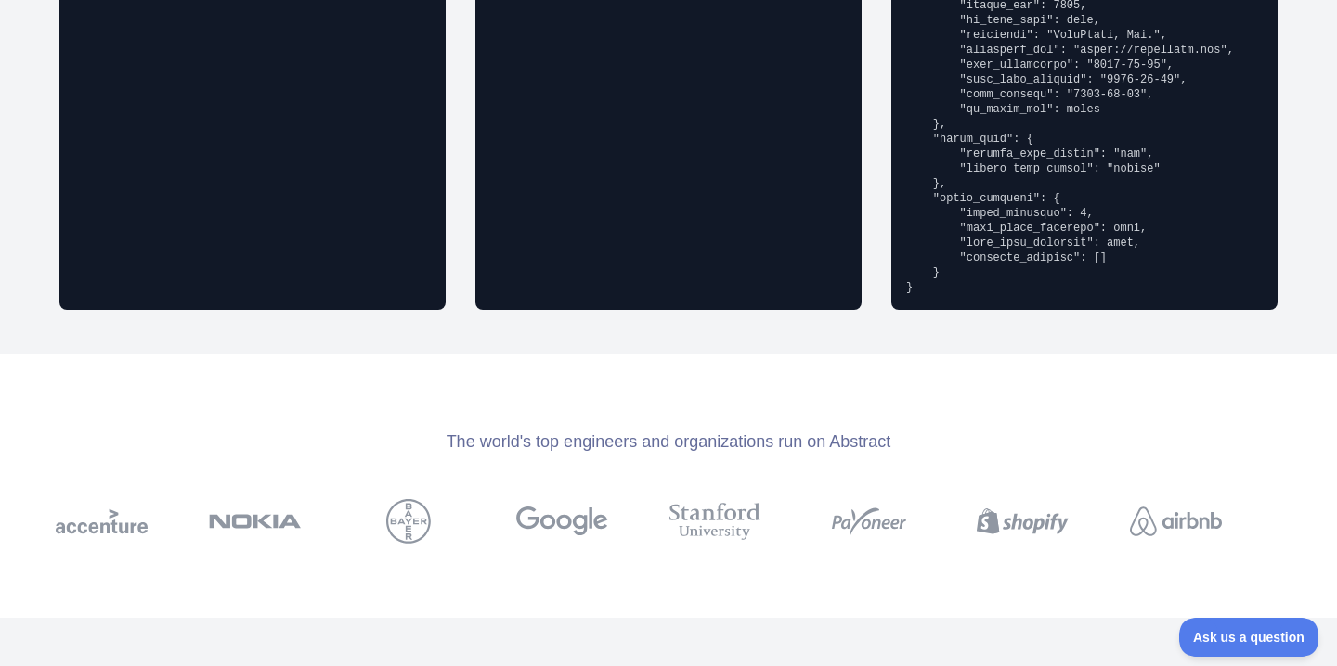
scroll to position [2059, 0]
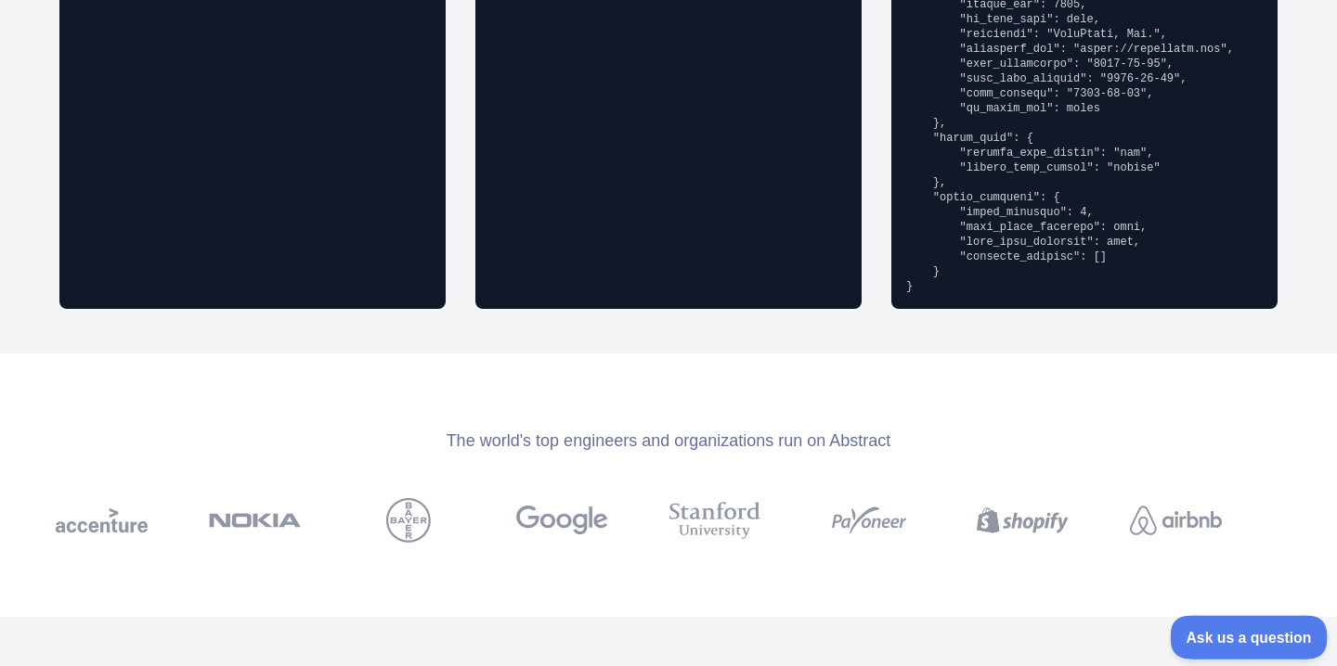
click at [1210, 634] on span "Ask us a question" at bounding box center [1239, 634] width 139 height 13
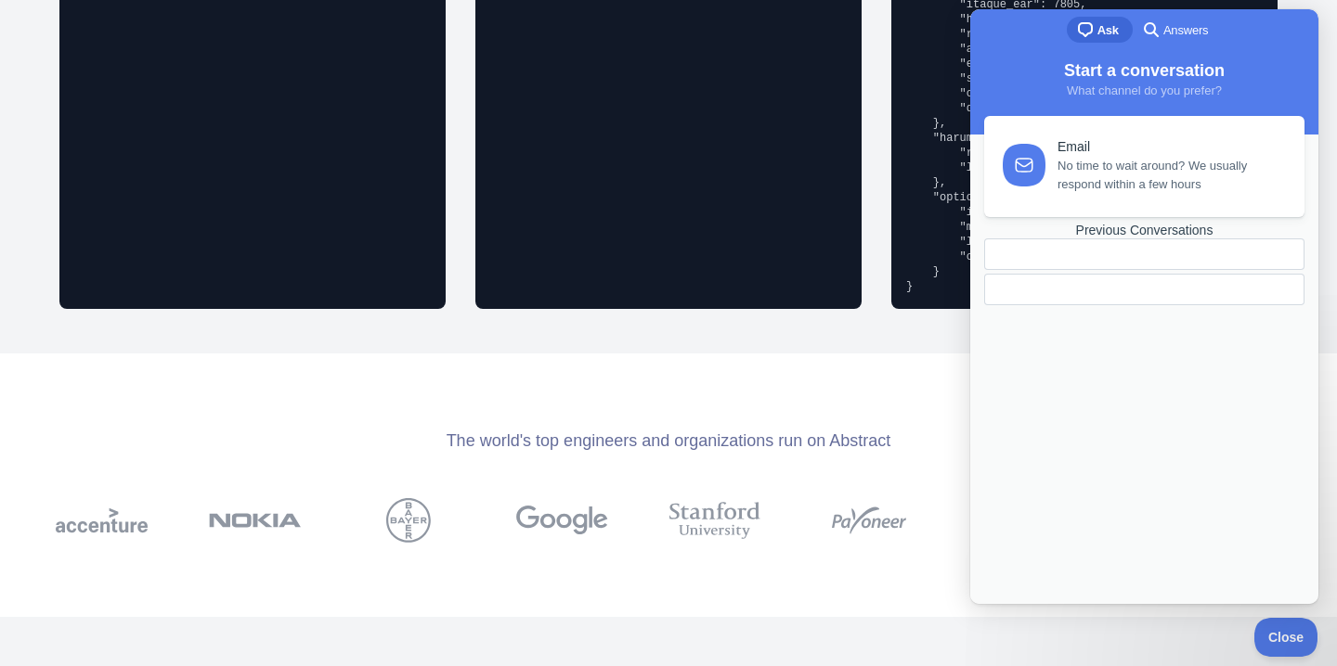
scroll to position [0, 0]
click at [1124, 290] on div at bounding box center [1144, 290] width 289 height 0
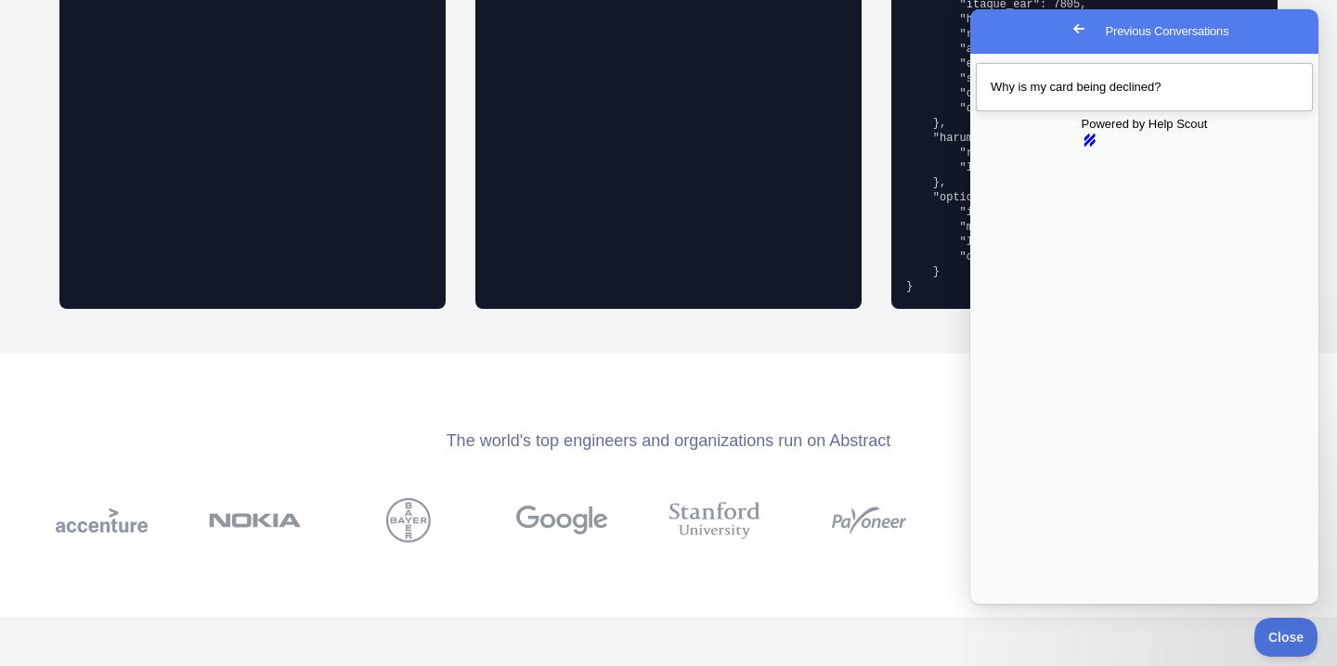
click at [1133, 111] on link "Why is my card being declined?" at bounding box center [1144, 87] width 337 height 48
drag, startPoint x: 1061, startPoint y: 162, endPoint x: 1262, endPoint y: 162, distance: 201.4
copy span "Received. Waiting for an answer"
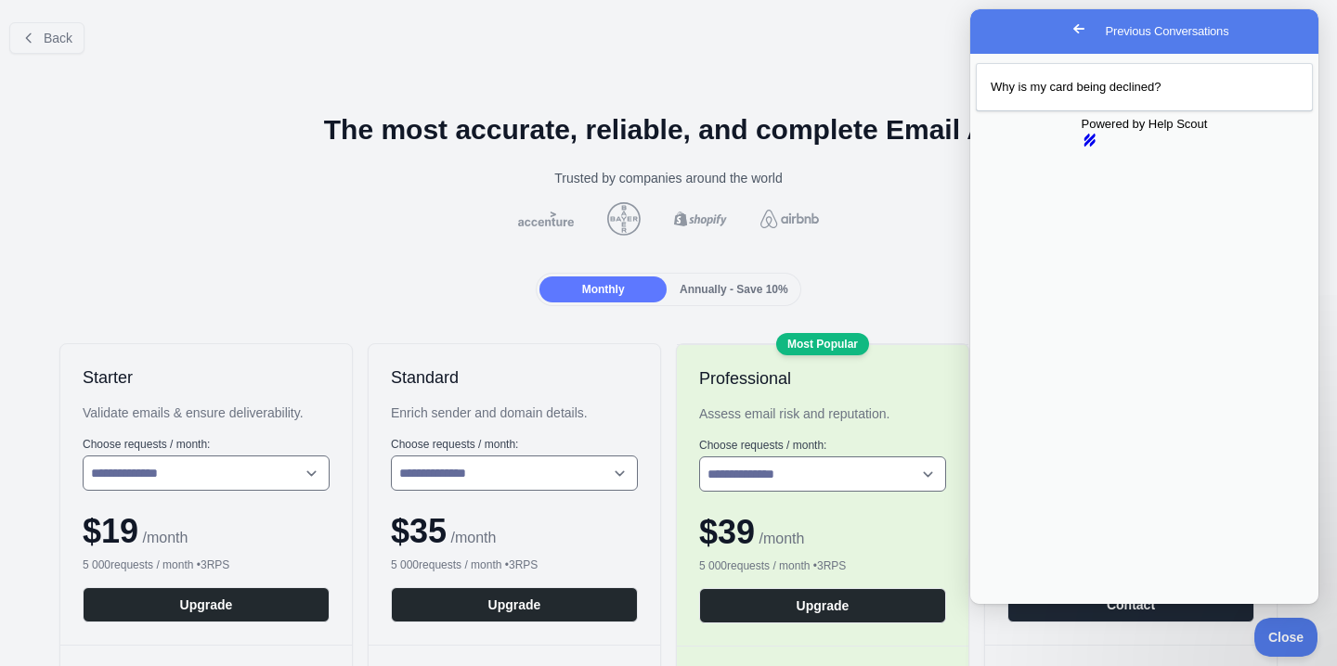
paste textarea "**********"
type textarea "**********"
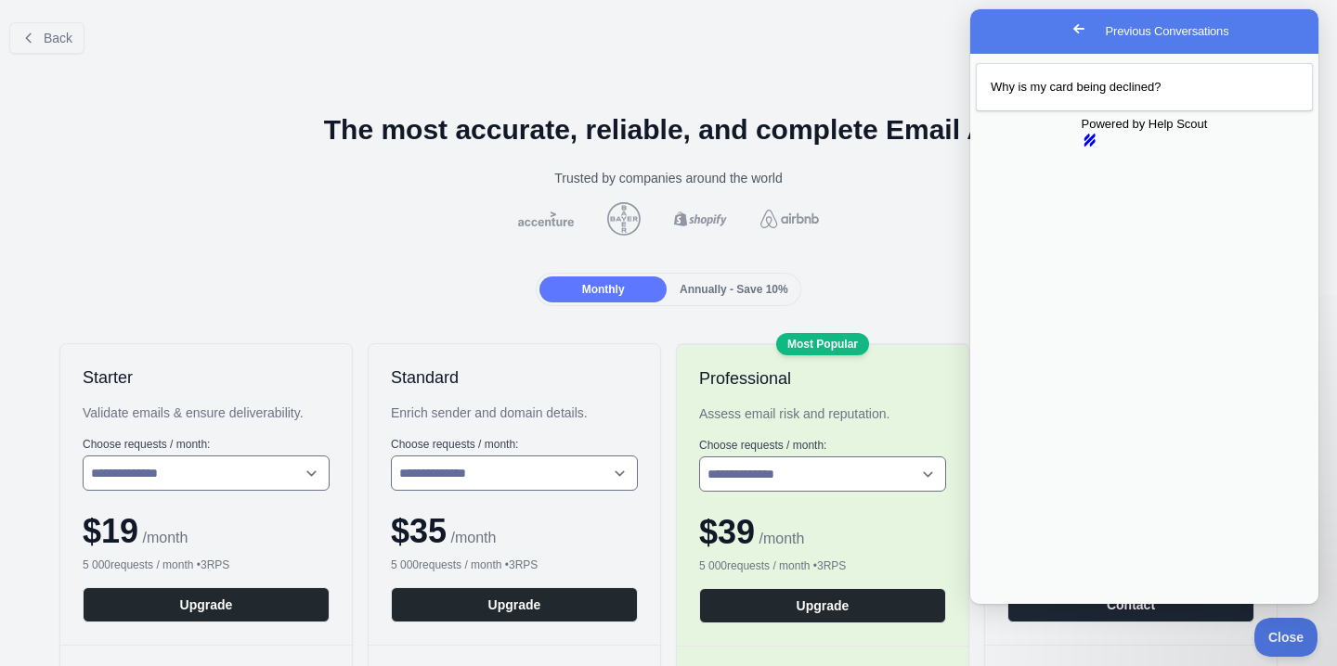
click at [1004, 605] on button "Close" at bounding box center [987, 617] width 33 height 24
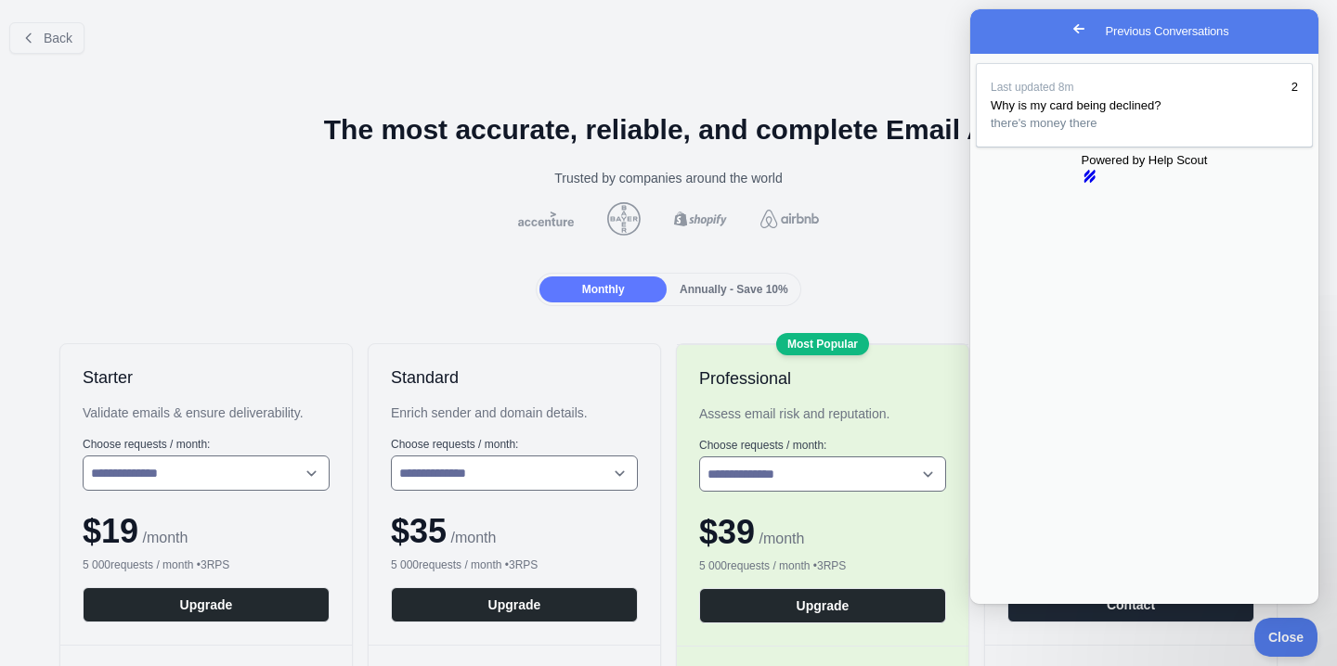
click at [1067, 37] on span "Go back" at bounding box center [1078, 29] width 22 height 22
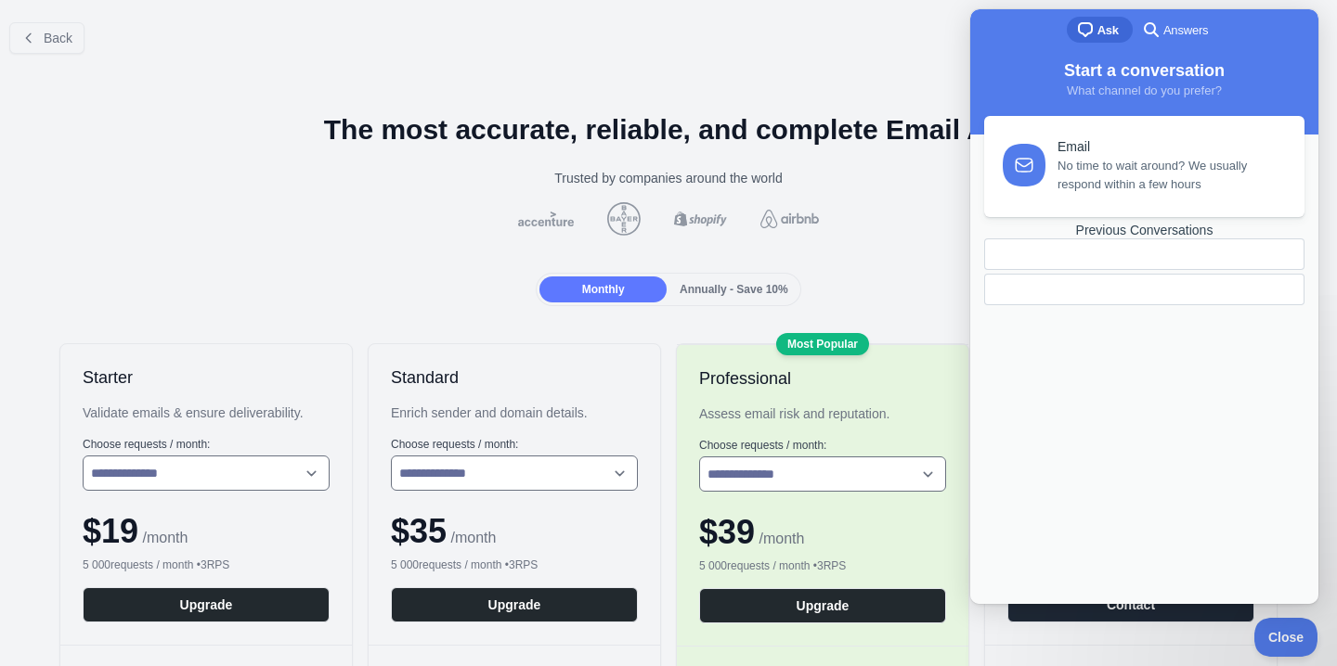
click at [1110, 305] on div at bounding box center [1144, 290] width 320 height 32
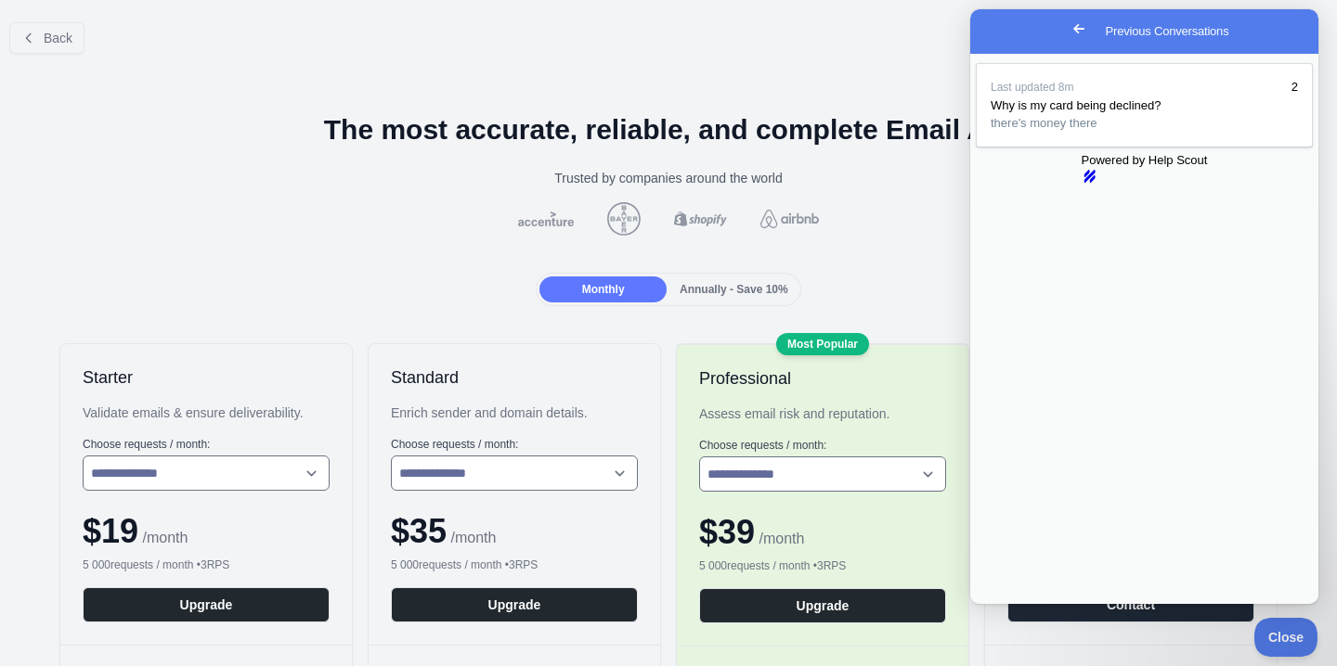
click at [423, 178] on div "Trusted by companies around the world" at bounding box center [668, 178] width 1307 height 19
click at [1067, 32] on span "Go back" at bounding box center [1078, 29] width 22 height 22
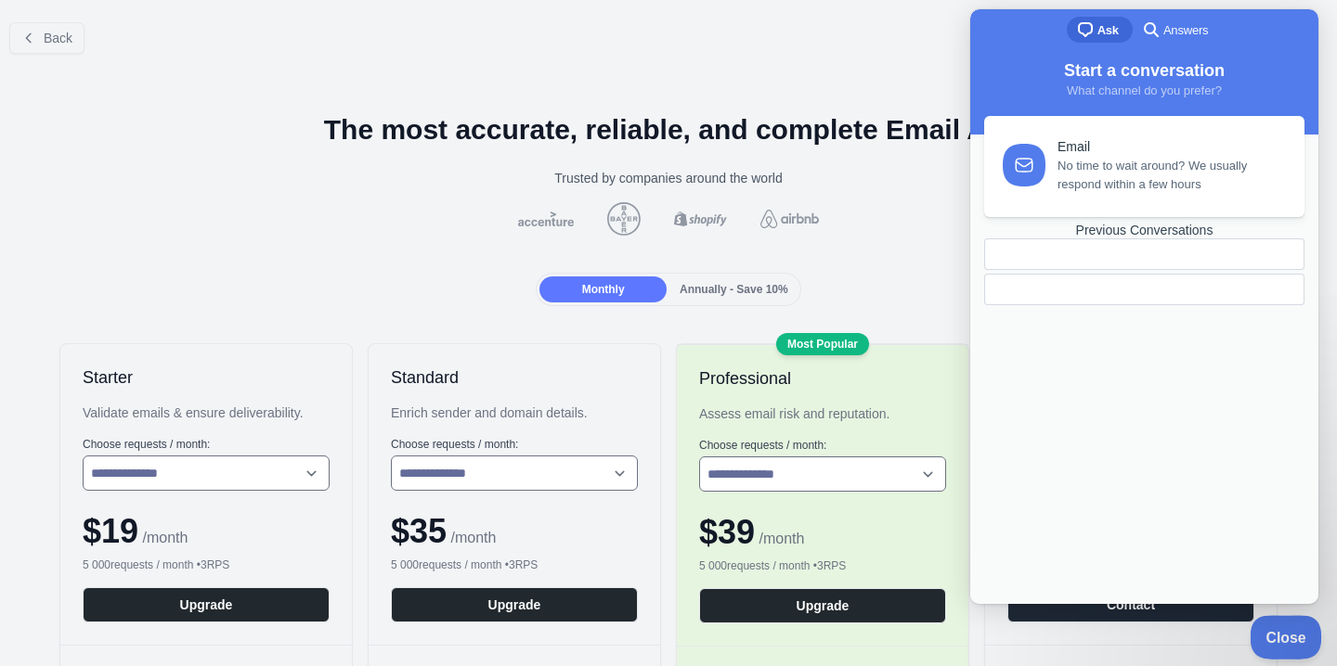
click at [1267, 646] on button "Close" at bounding box center [1280, 634] width 63 height 39
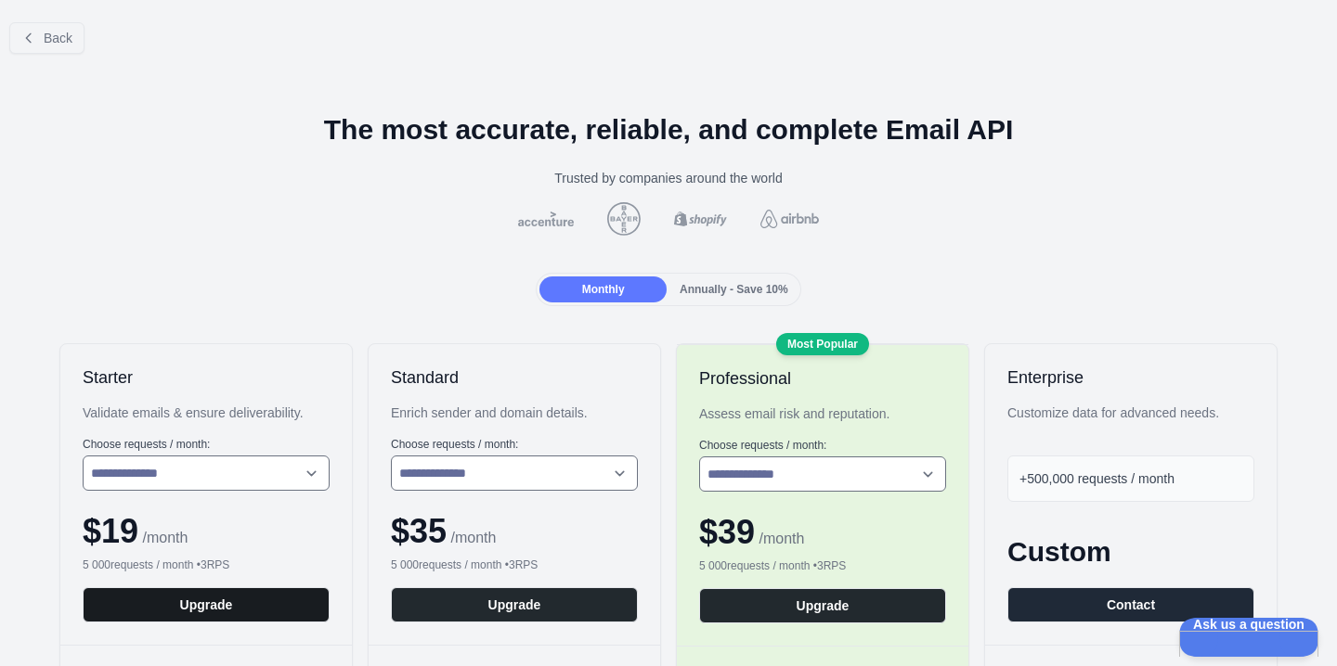
click at [249, 598] on button "Upgrade" at bounding box center [206, 605] width 247 height 35
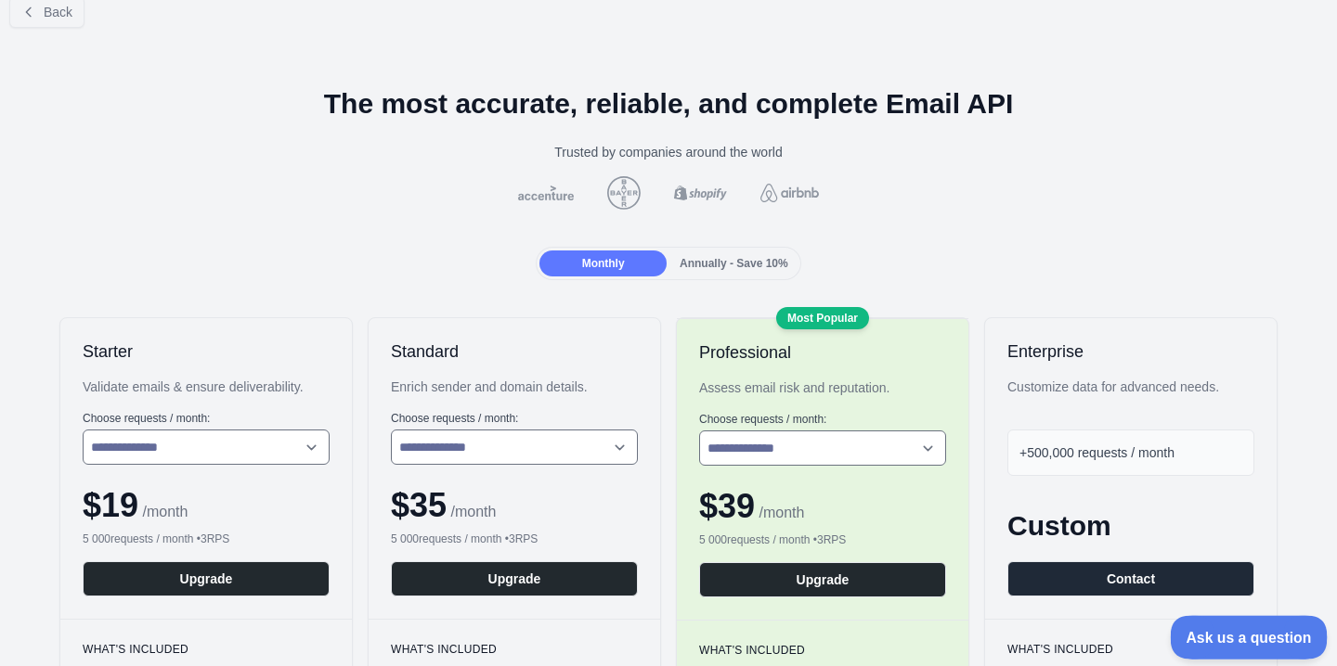
click at [1256, 631] on span "Ask us a question" at bounding box center [1239, 634] width 139 height 13
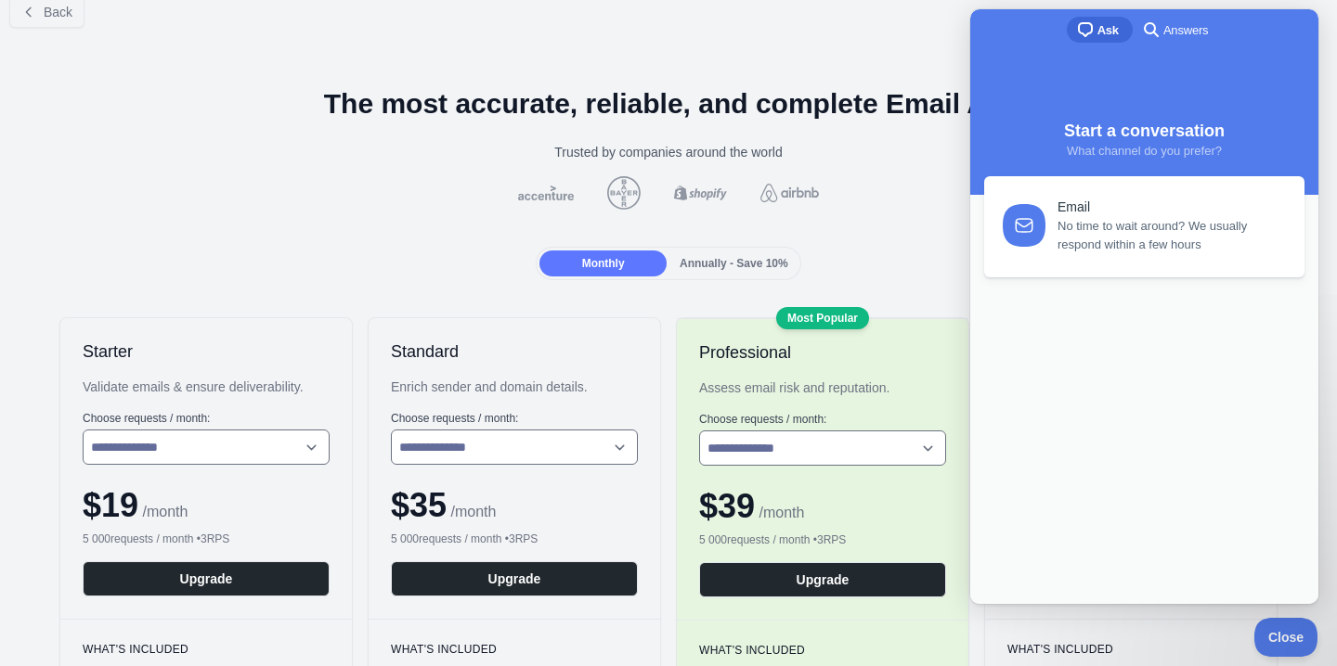
scroll to position [0, 0]
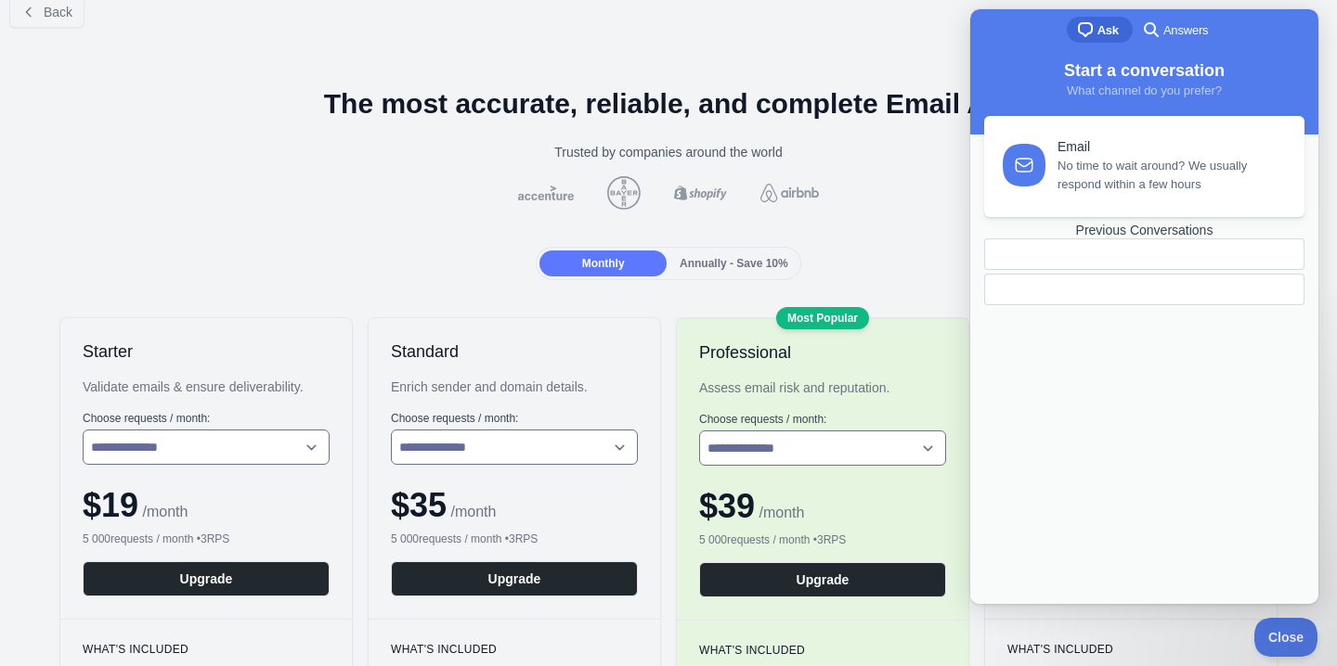
click at [1139, 290] on div at bounding box center [1101, 290] width 202 height 0
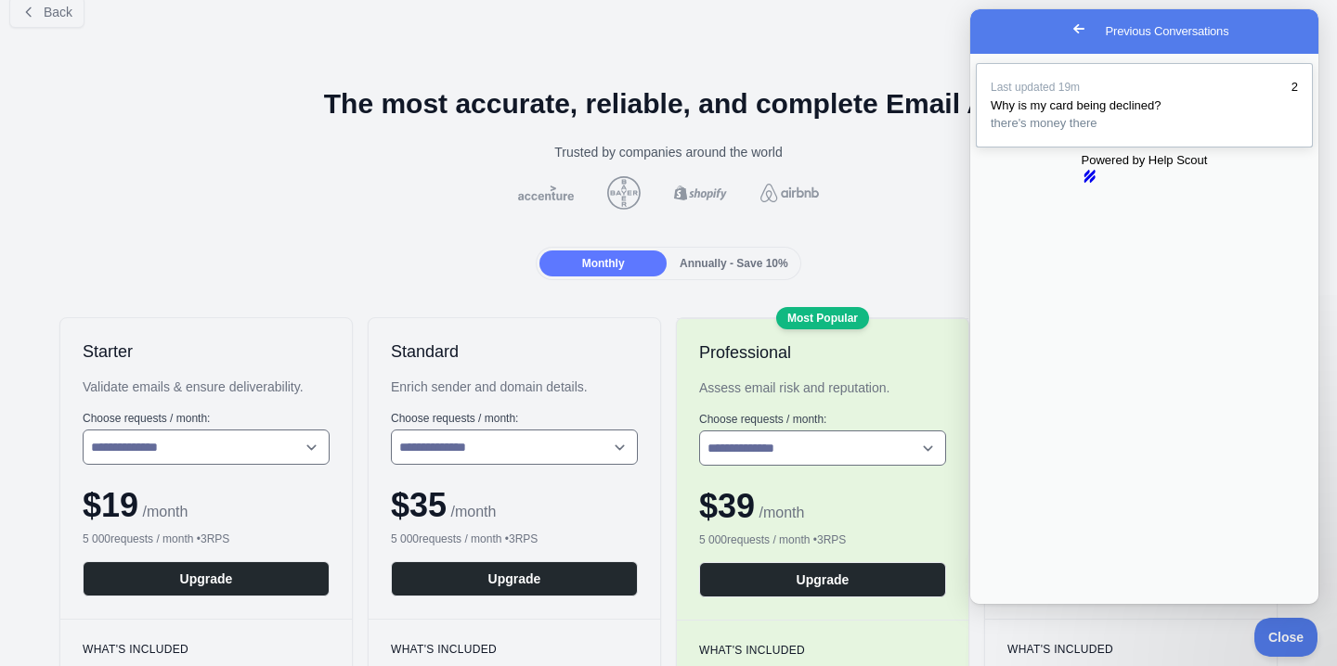
click at [1187, 133] on div "Previous Conversations" at bounding box center [1143, 133] width 307 height 0
click at [1004, 605] on button "Close" at bounding box center [987, 617] width 33 height 24
click at [1067, 40] on span "Go back" at bounding box center [1078, 29] width 22 height 22
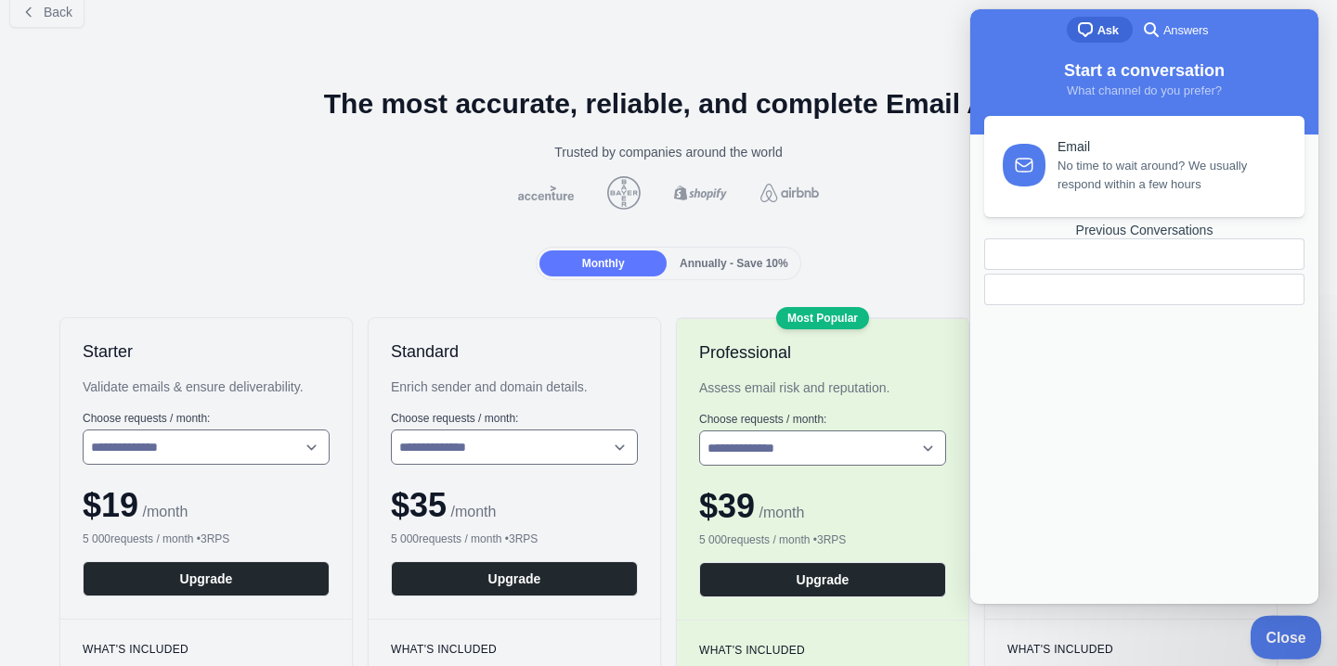
click at [1260, 624] on button "Close" at bounding box center [1280, 634] width 63 height 39
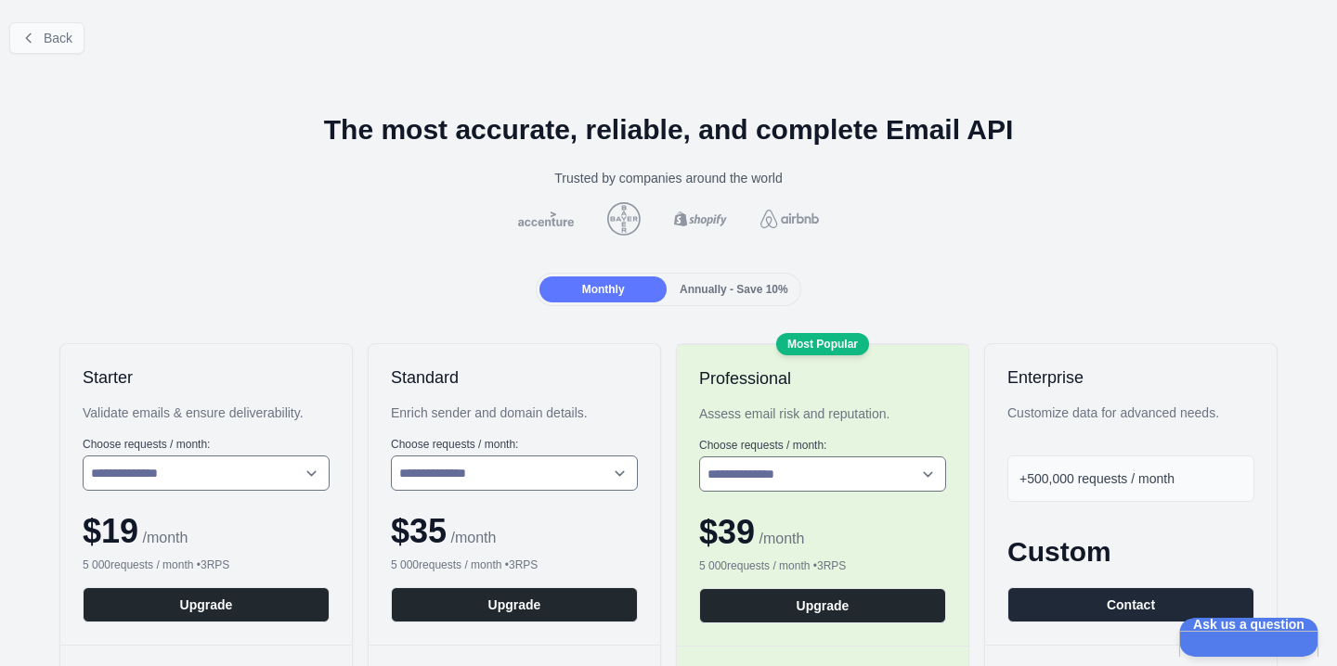
click at [60, 43] on span "Back" at bounding box center [58, 38] width 29 height 15
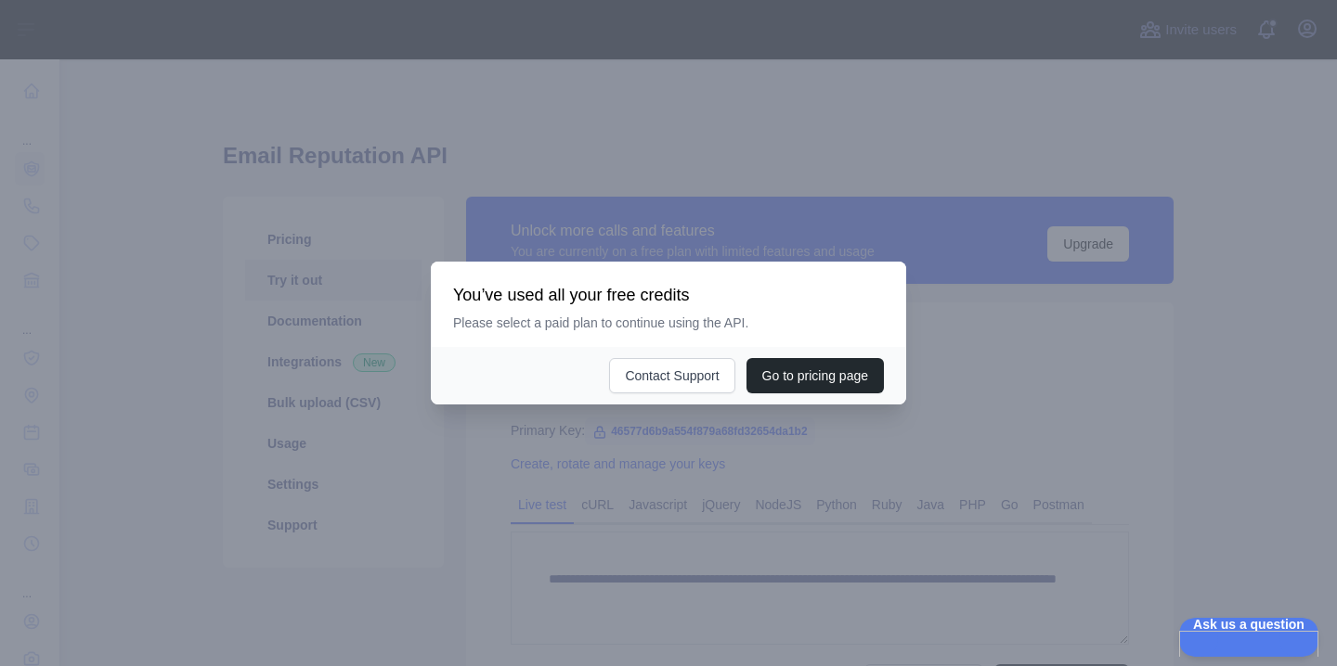
click at [629, 510] on div at bounding box center [668, 333] width 1337 height 666
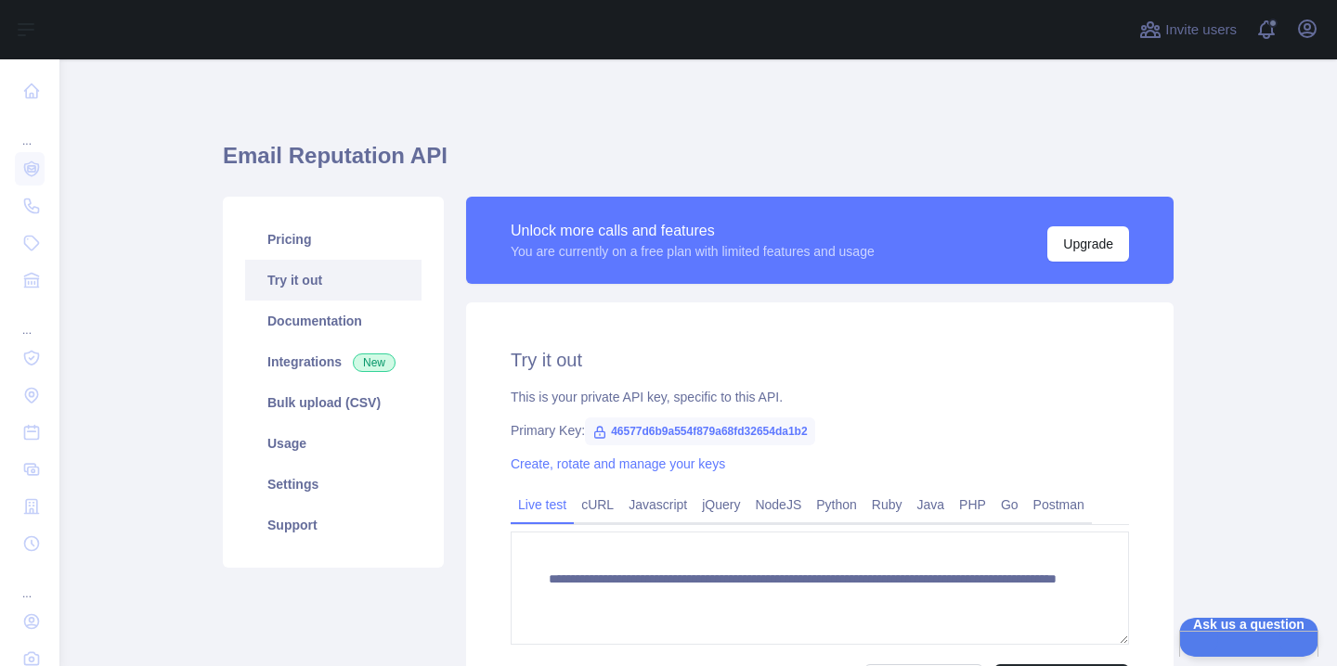
scroll to position [66, 0]
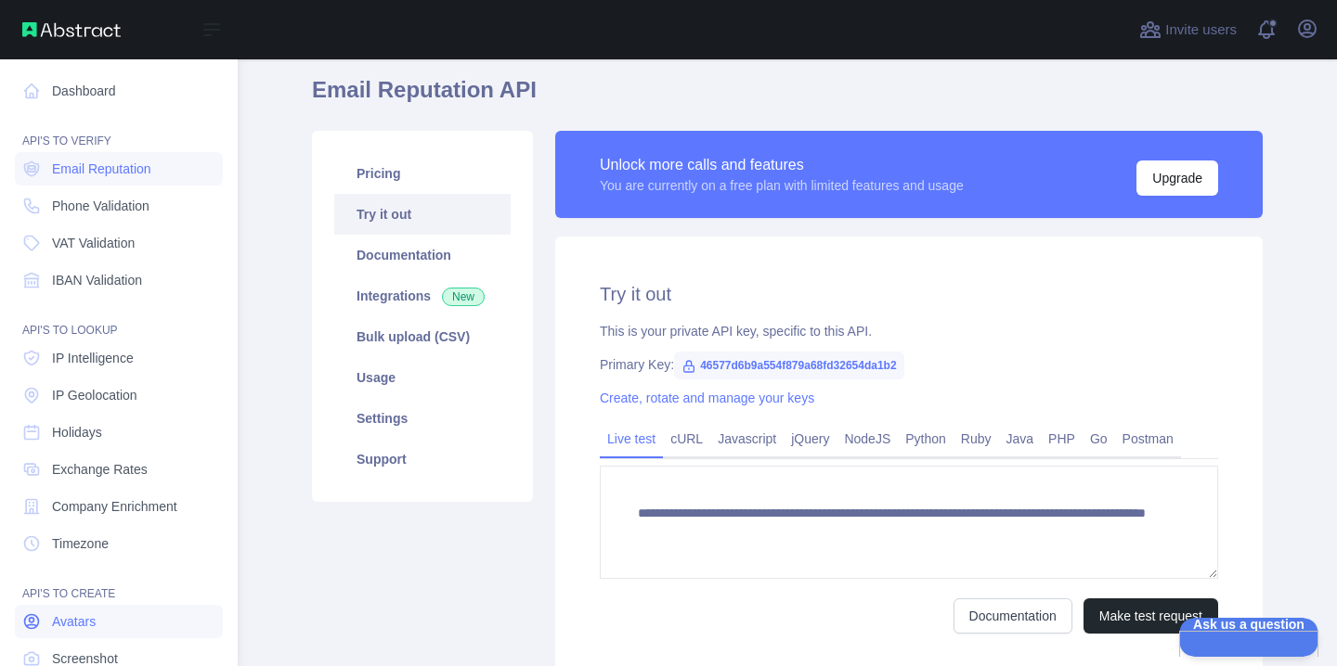
click at [73, 628] on span "Avatars" at bounding box center [74, 622] width 44 height 19
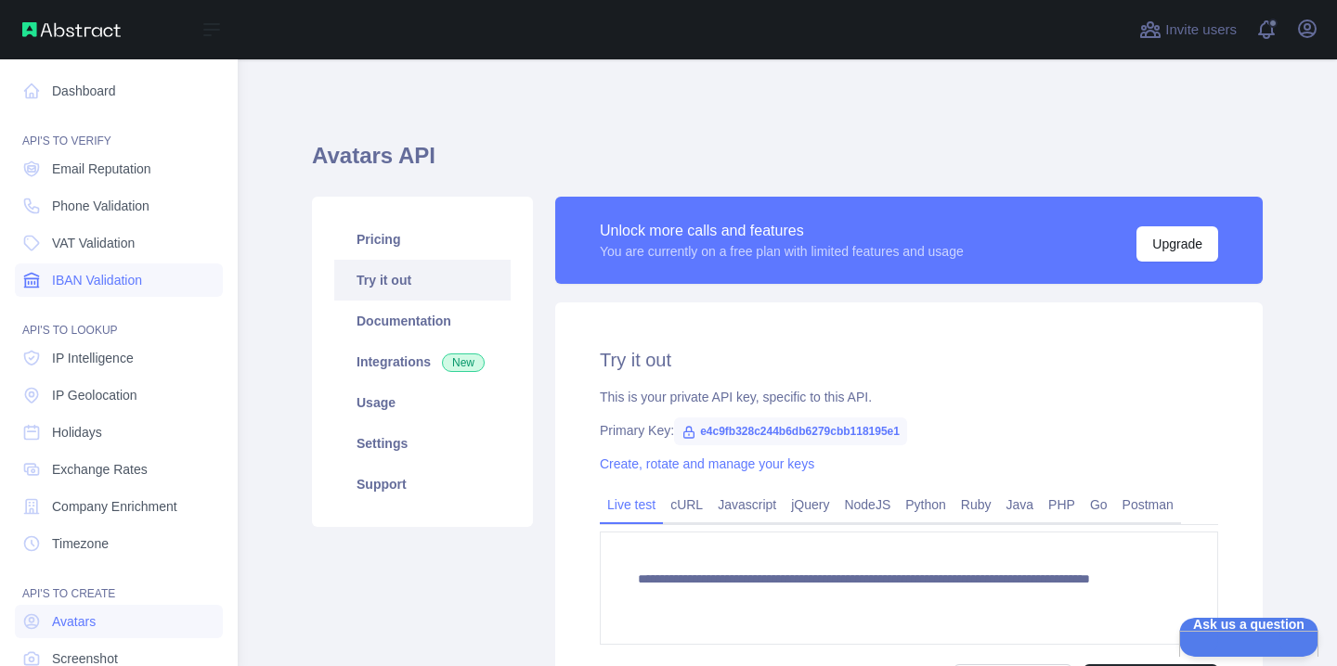
click at [87, 273] on span "IBAN Validation" at bounding box center [97, 280] width 90 height 19
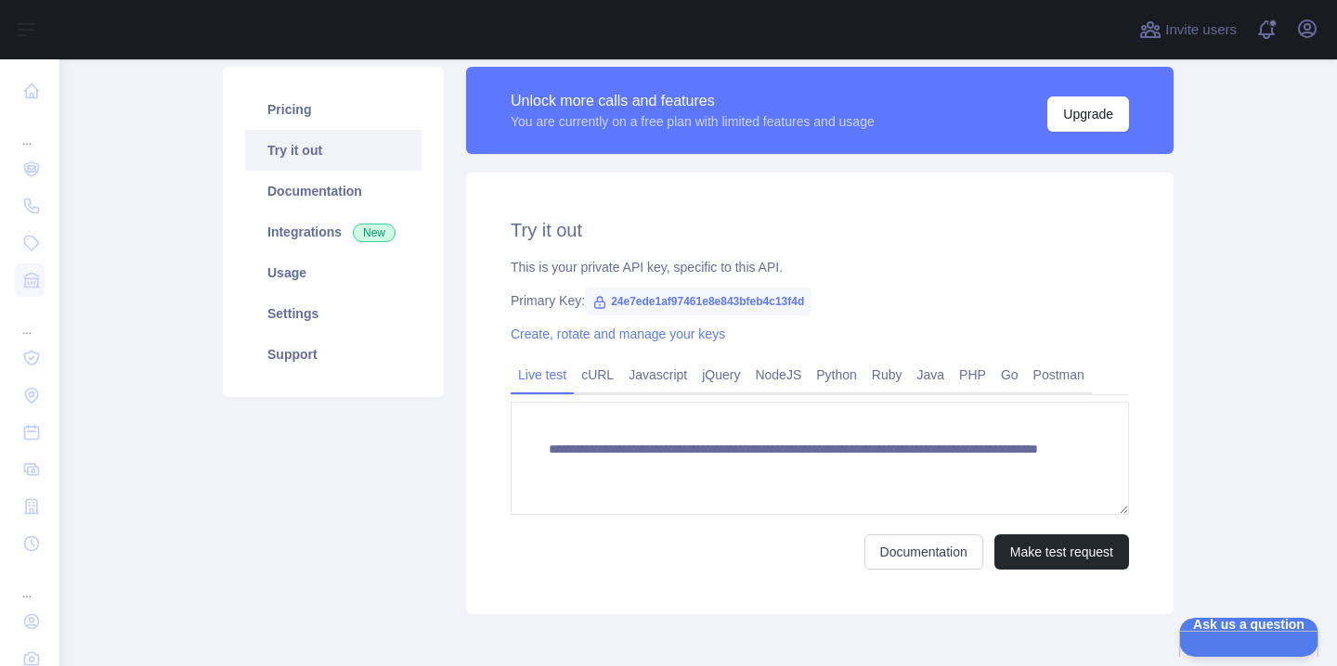
scroll to position [111, 0]
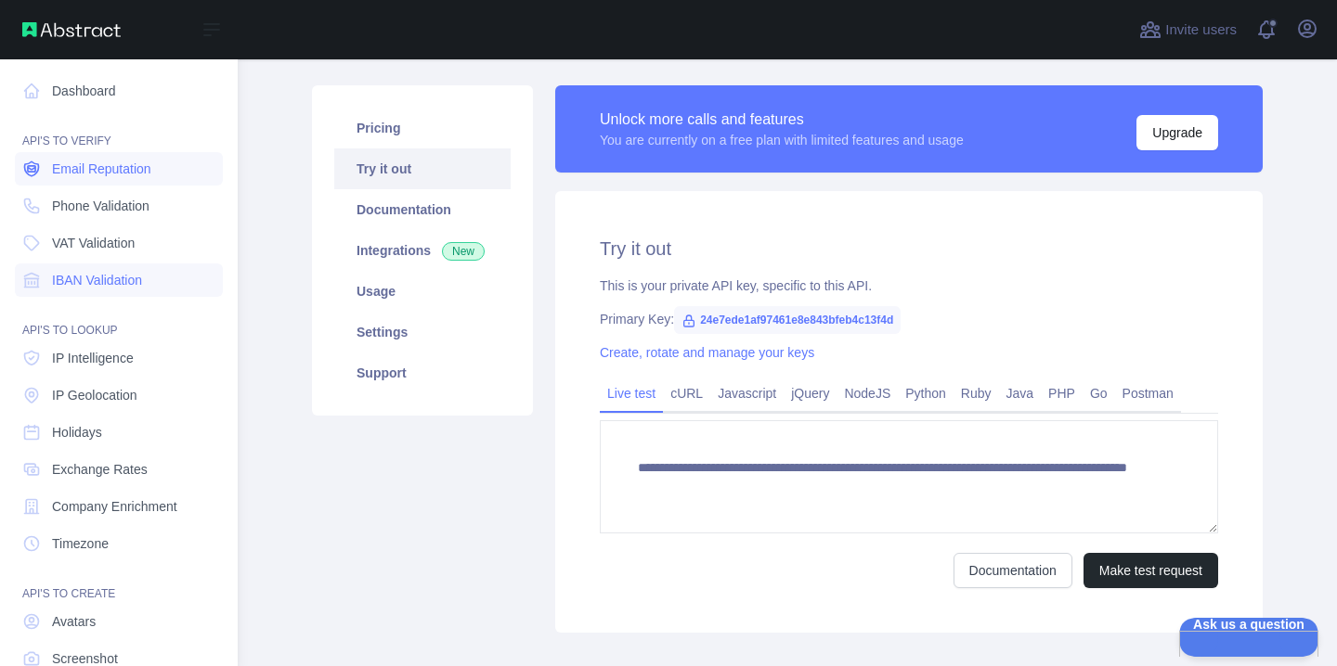
click at [38, 166] on icon at bounding box center [31, 169] width 14 height 15
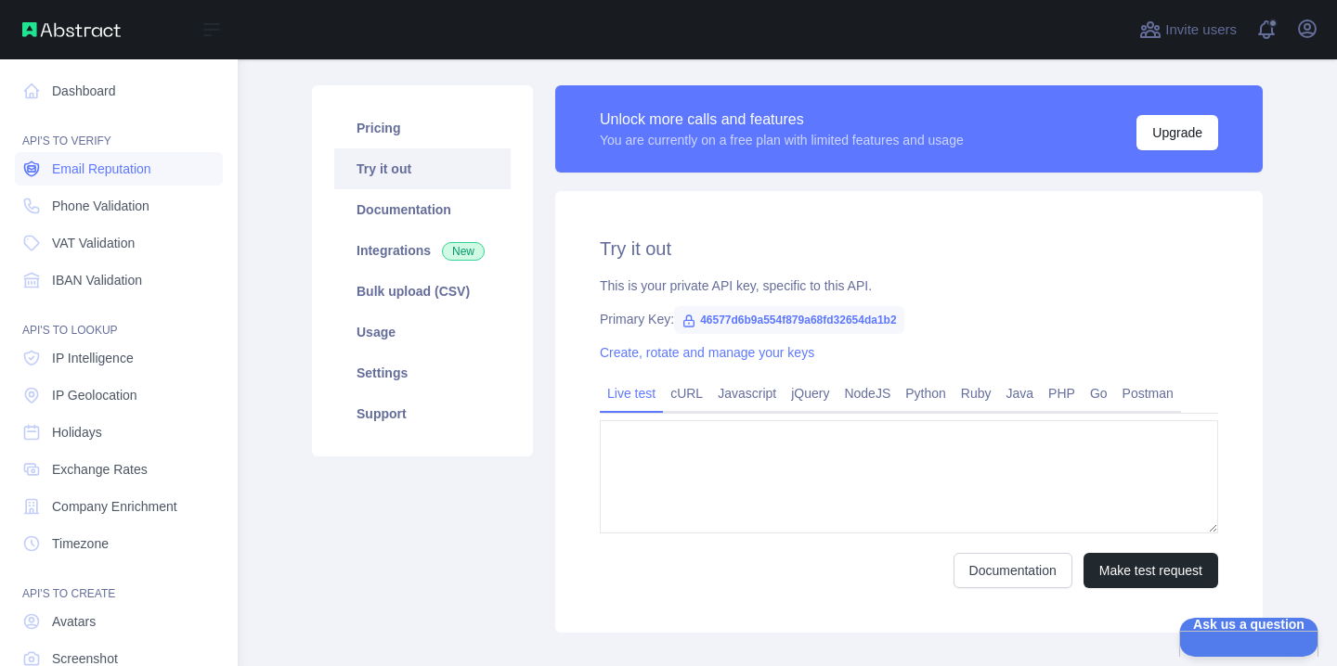
type textarea "**********"
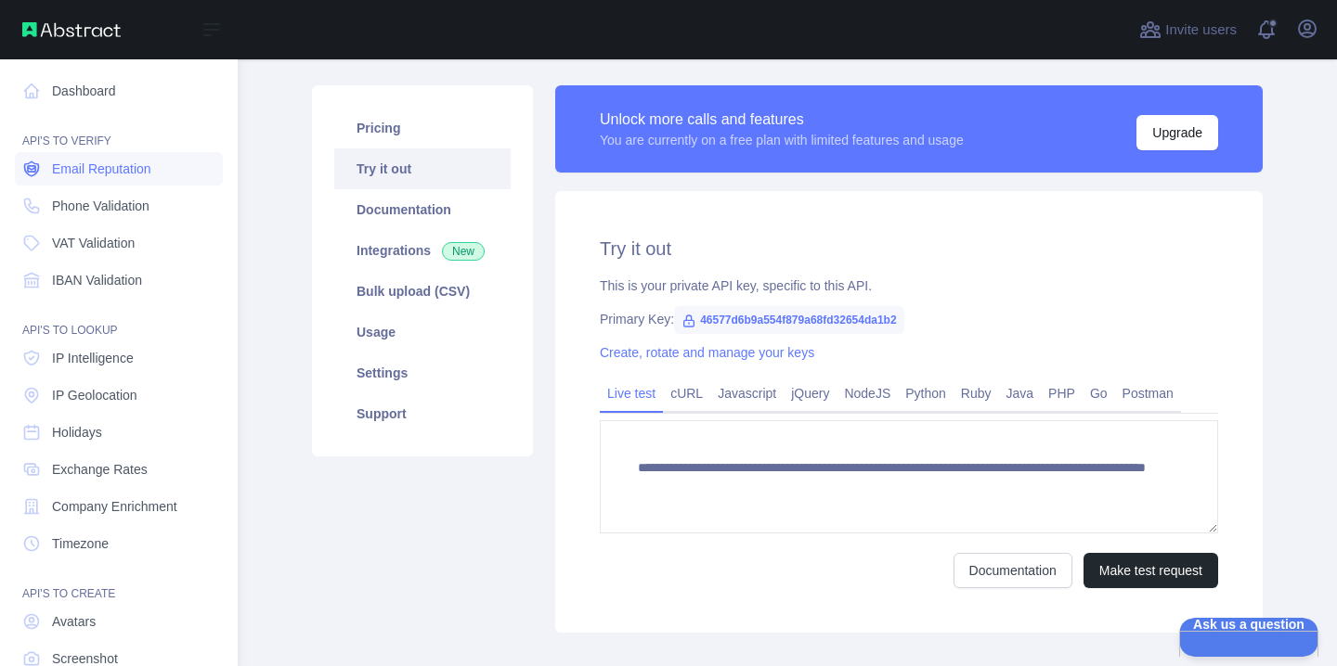
scroll to position [39, 0]
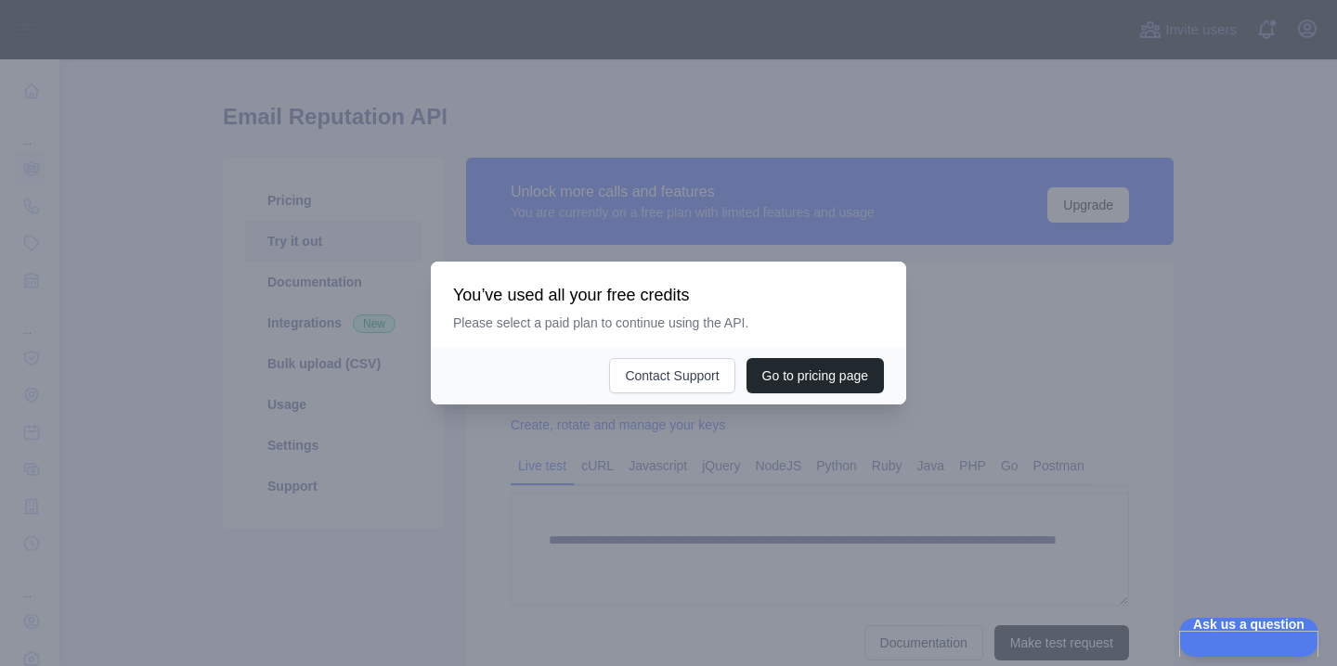
click at [311, 504] on div at bounding box center [668, 333] width 1337 height 666
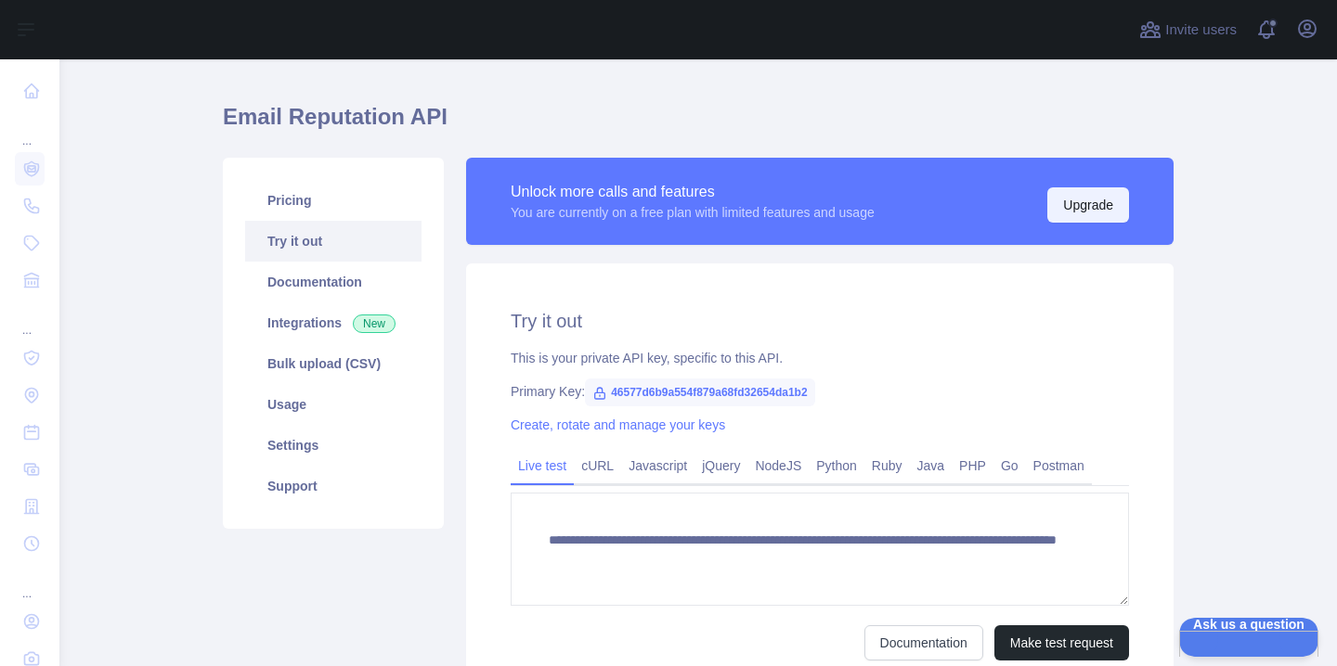
click at [1094, 196] on button "Upgrade" at bounding box center [1088, 204] width 82 height 35
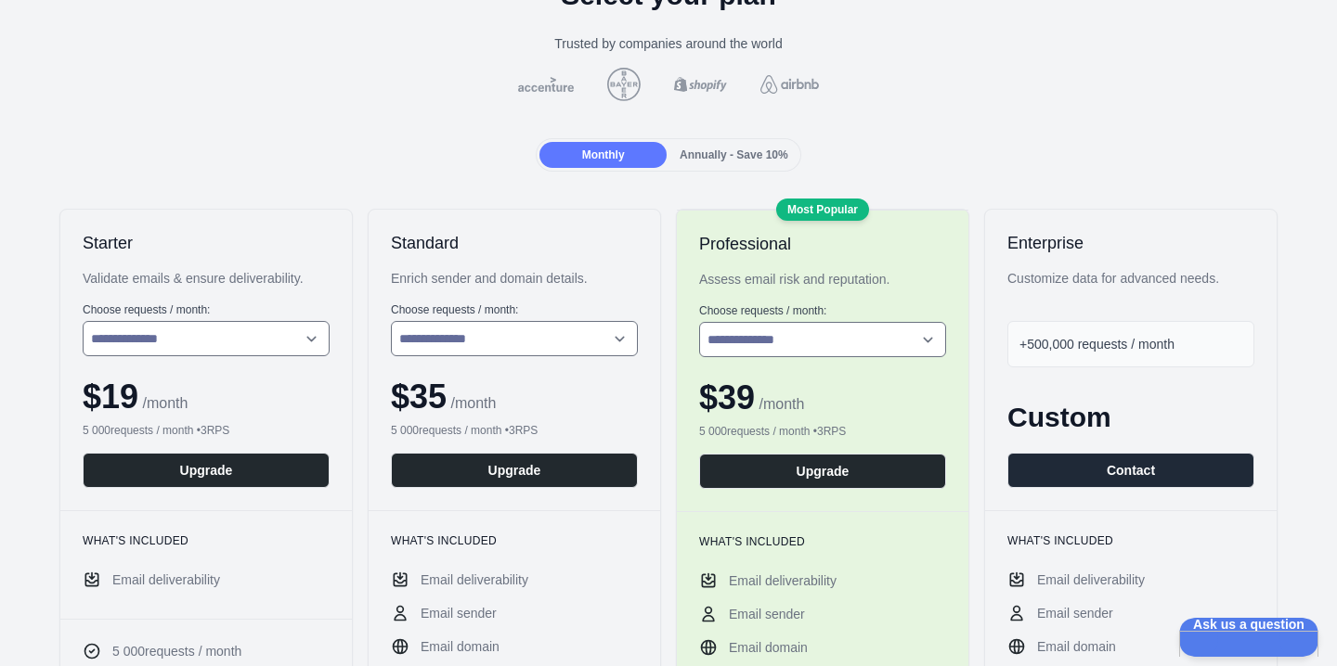
scroll to position [203, 0]
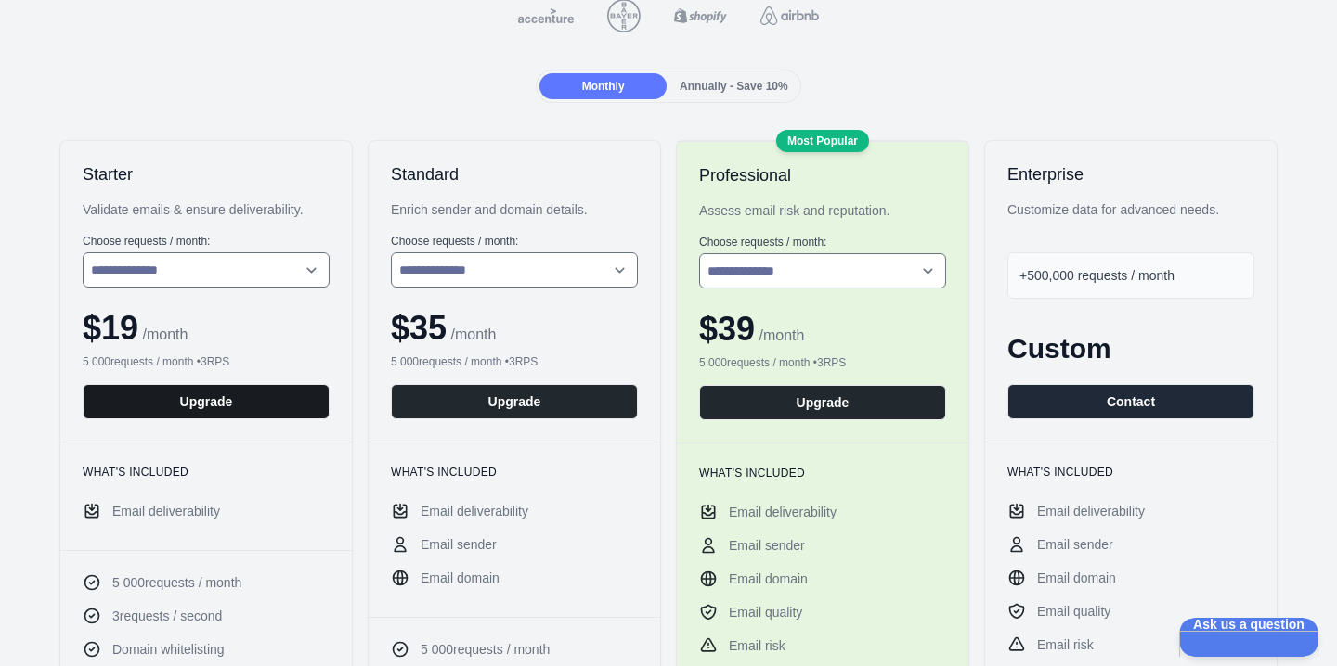
click at [253, 415] on button "Upgrade" at bounding box center [206, 401] width 247 height 35
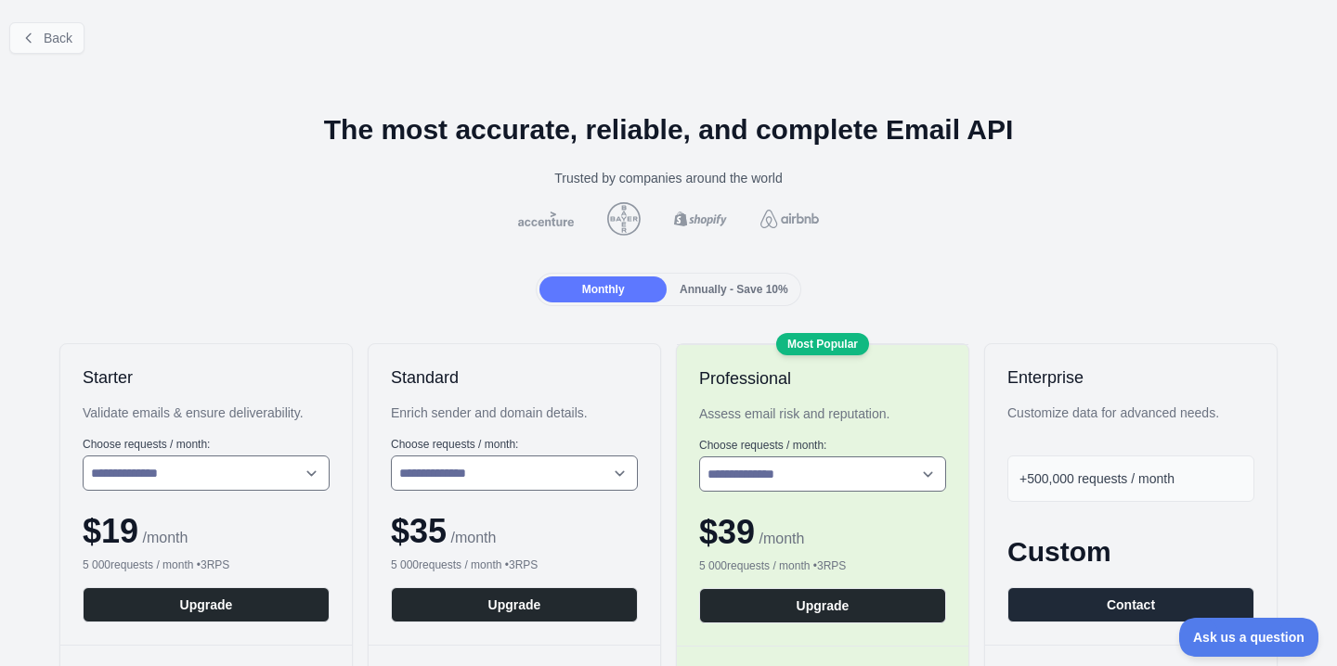
click at [65, 41] on span "Back" at bounding box center [58, 38] width 29 height 15
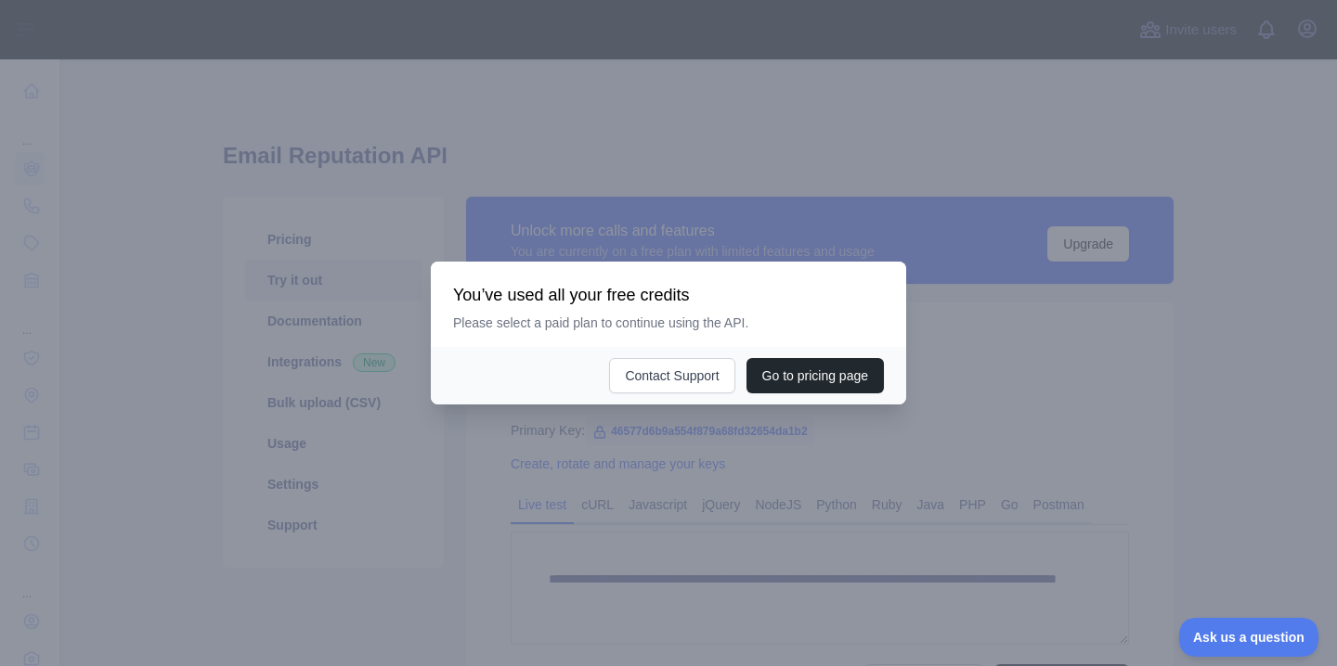
click at [208, 291] on div at bounding box center [668, 333] width 1337 height 666
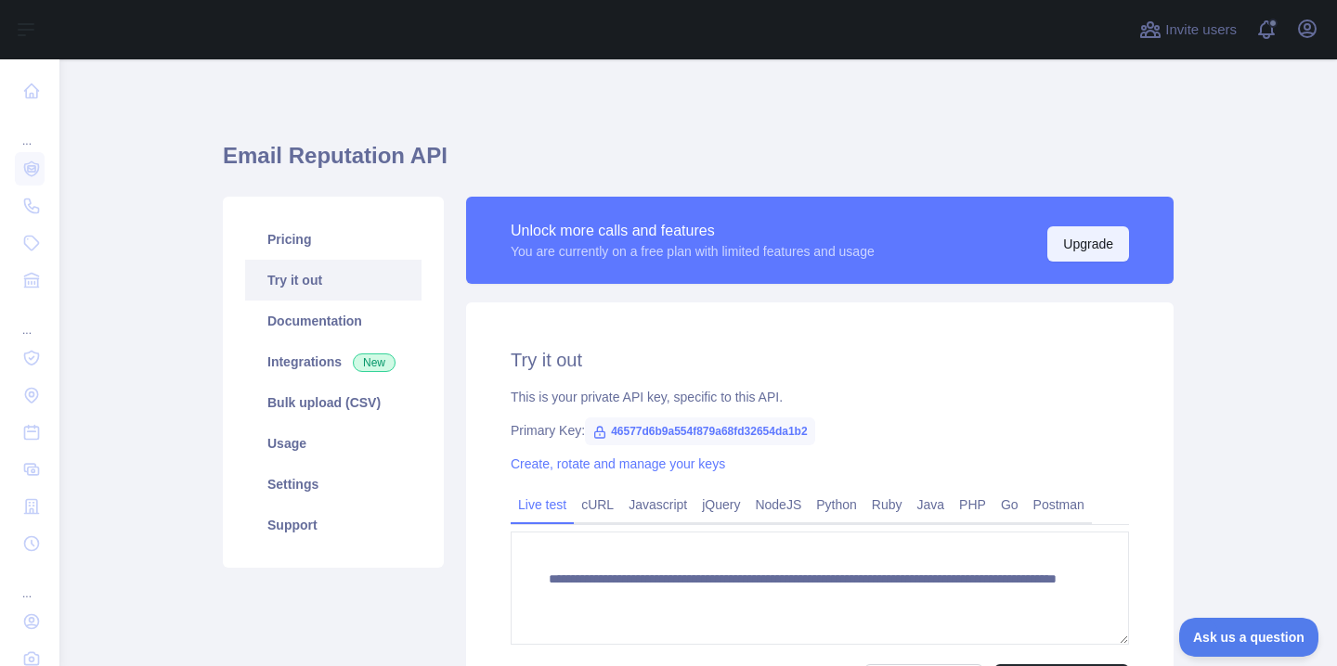
click at [1095, 252] on button "Upgrade" at bounding box center [1088, 243] width 82 height 35
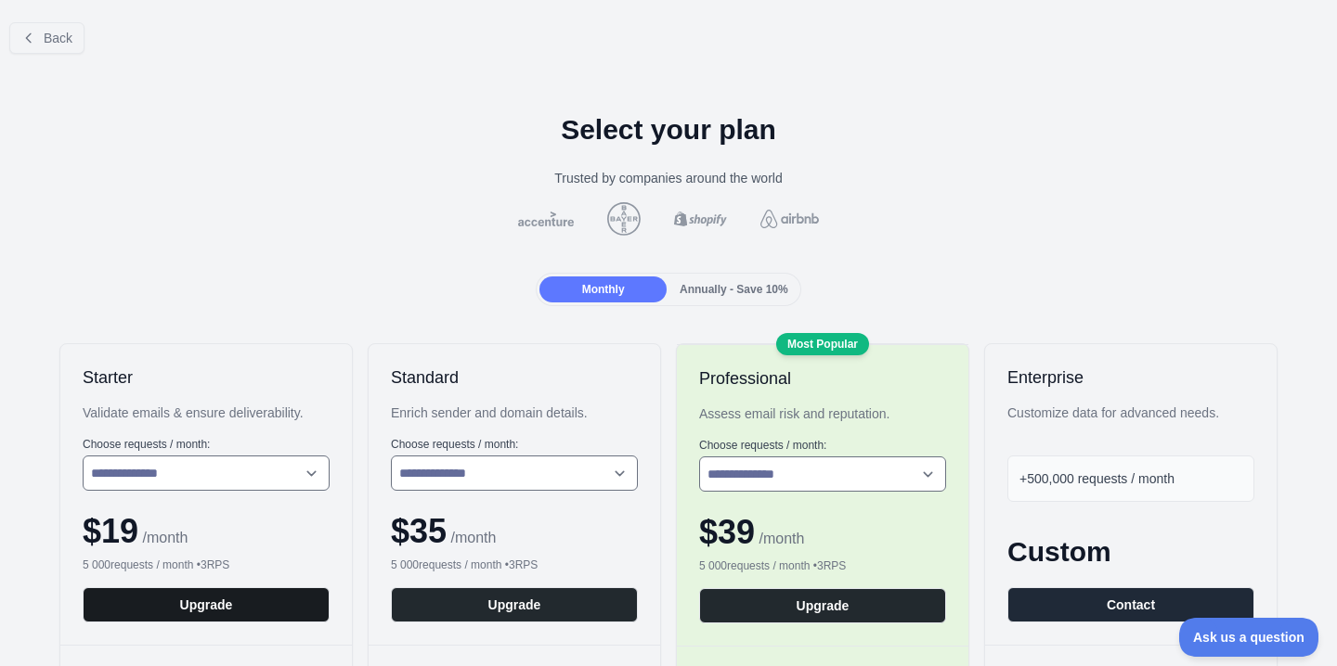
click at [243, 603] on button "Upgrade" at bounding box center [206, 605] width 247 height 35
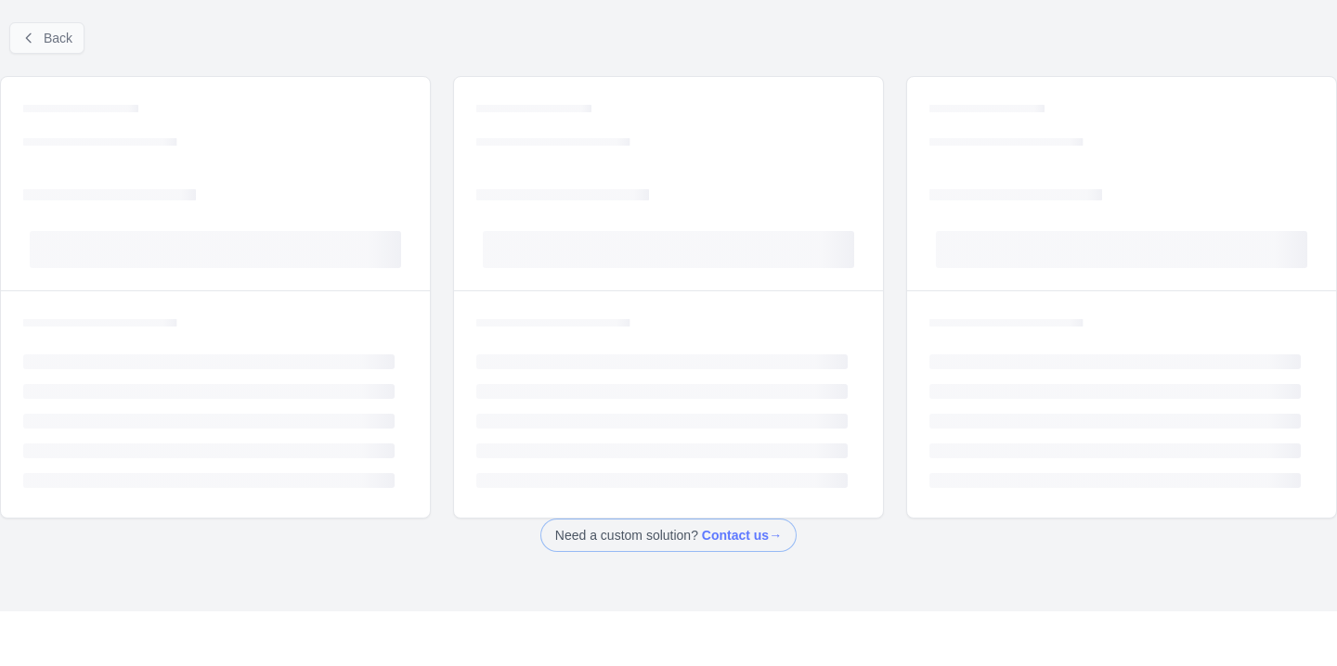
click at [59, 40] on span "Back" at bounding box center [58, 38] width 29 height 15
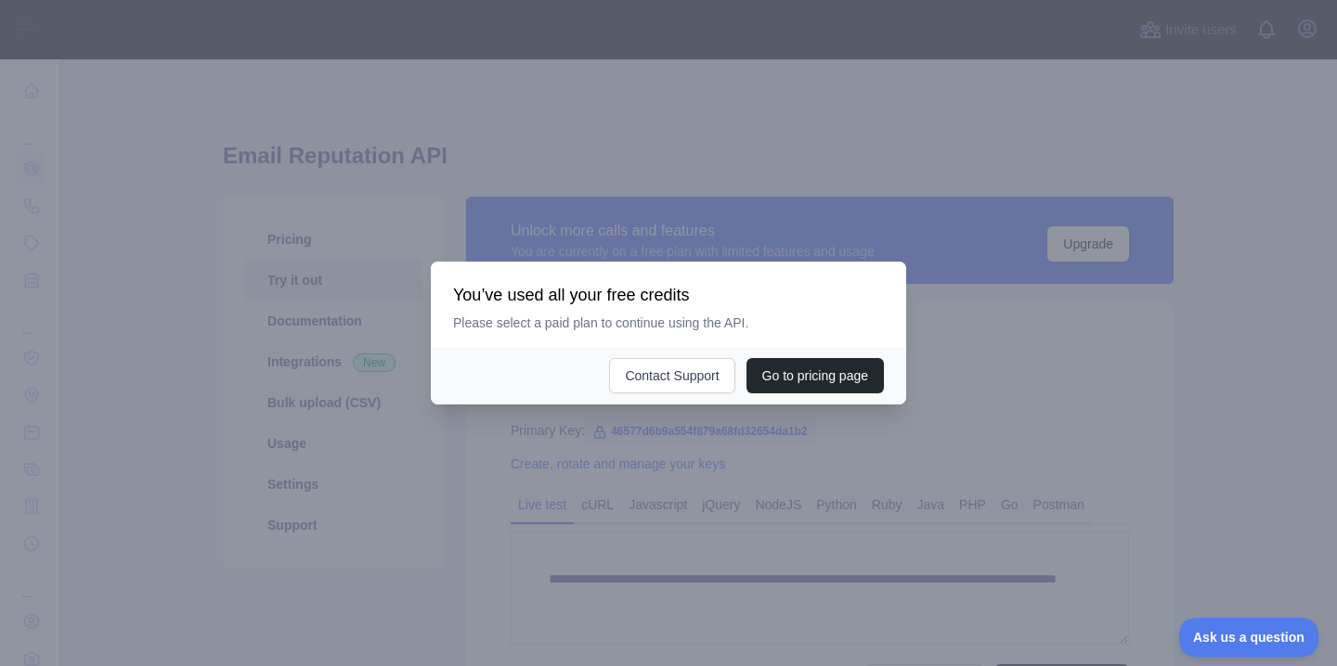
click at [607, 111] on div at bounding box center [668, 333] width 1337 height 666
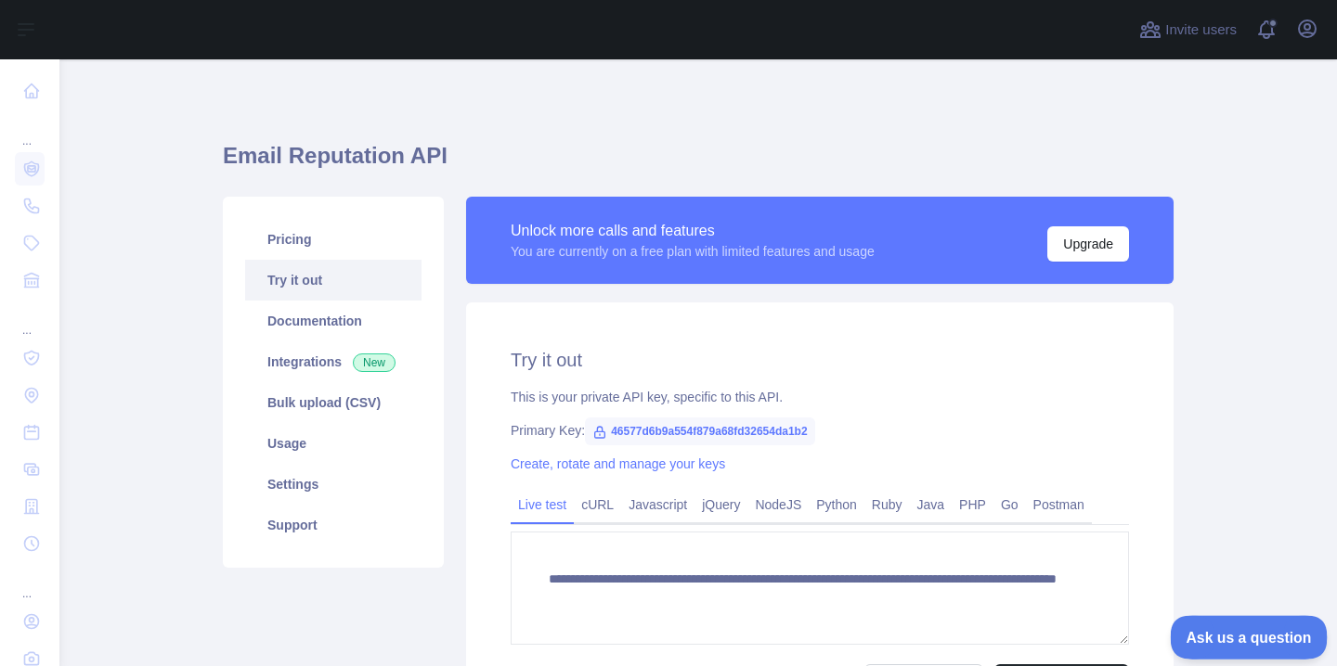
click at [1268, 632] on span "Ask us a question" at bounding box center [1239, 634] width 139 height 13
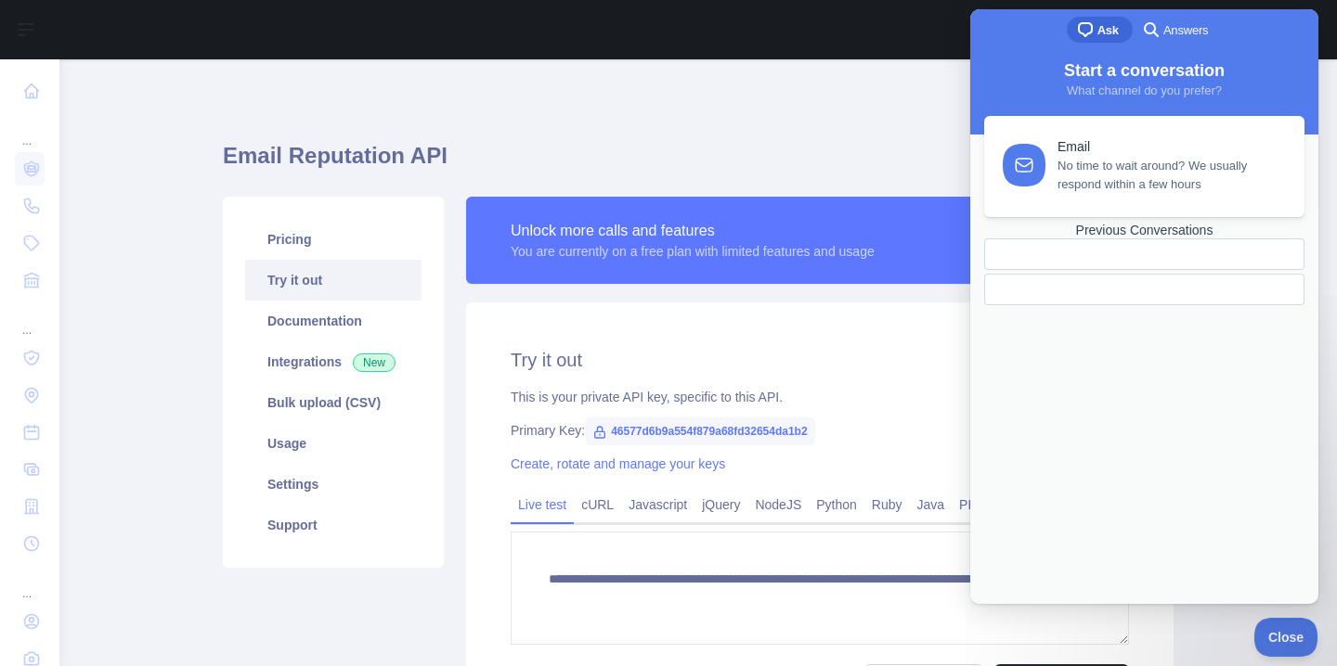
click at [1103, 305] on div at bounding box center [1144, 290] width 320 height 32
